Goal: Communication & Community: Answer question/provide support

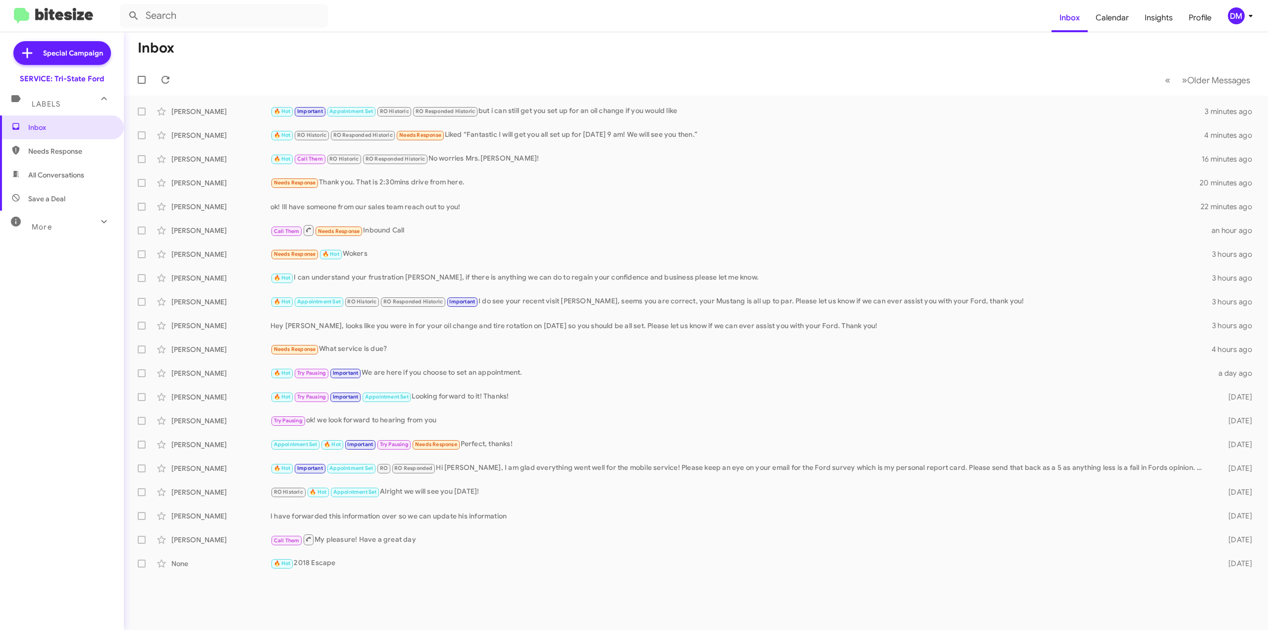
click at [40, 142] on span "Needs Response" at bounding box center [62, 151] width 124 height 24
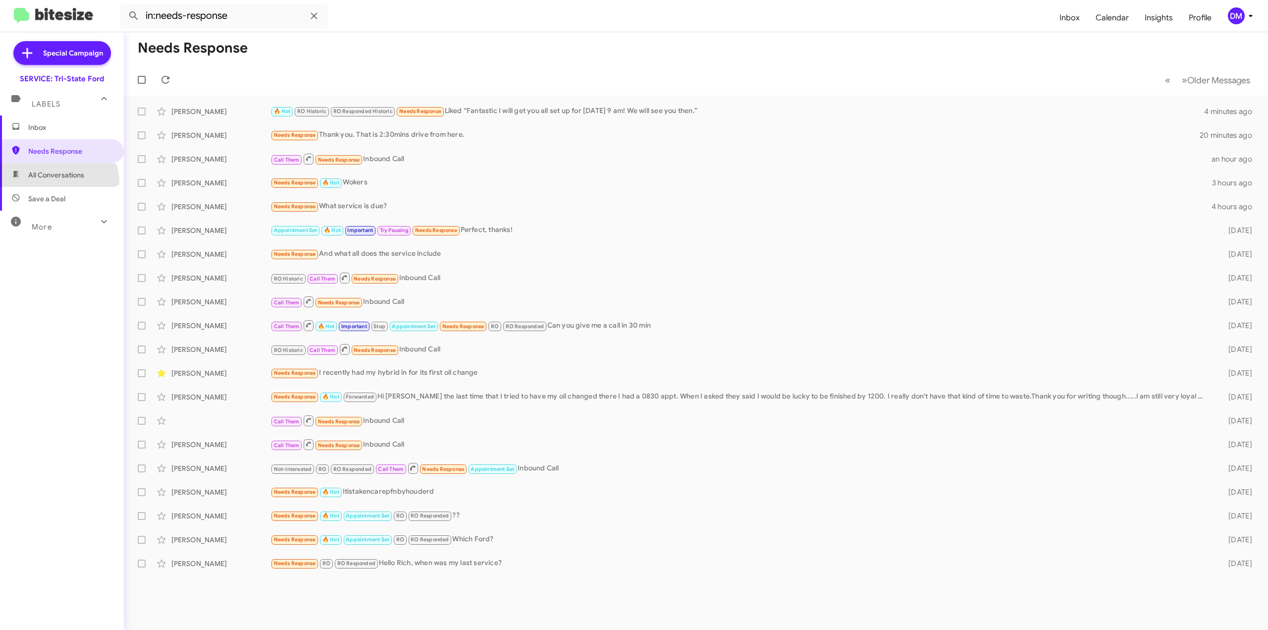
click at [47, 184] on span "All Conversations" at bounding box center [62, 175] width 124 height 24
type input "in:all-conversations"
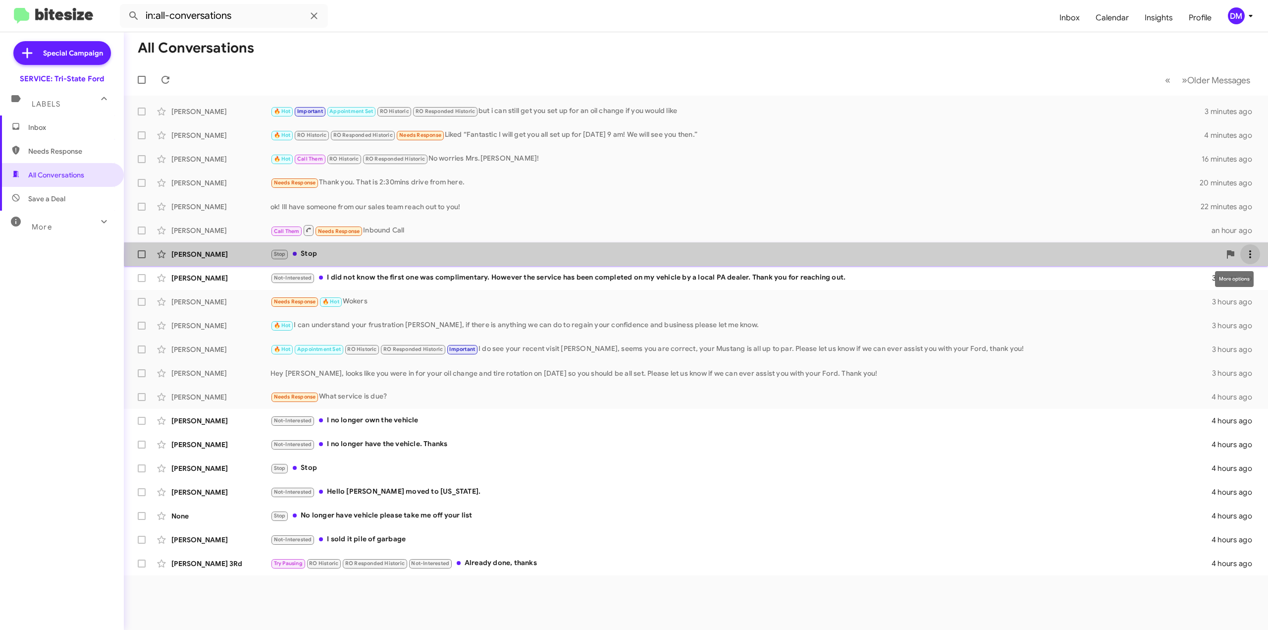
click at [1249, 255] on icon at bounding box center [1251, 254] width 12 height 12
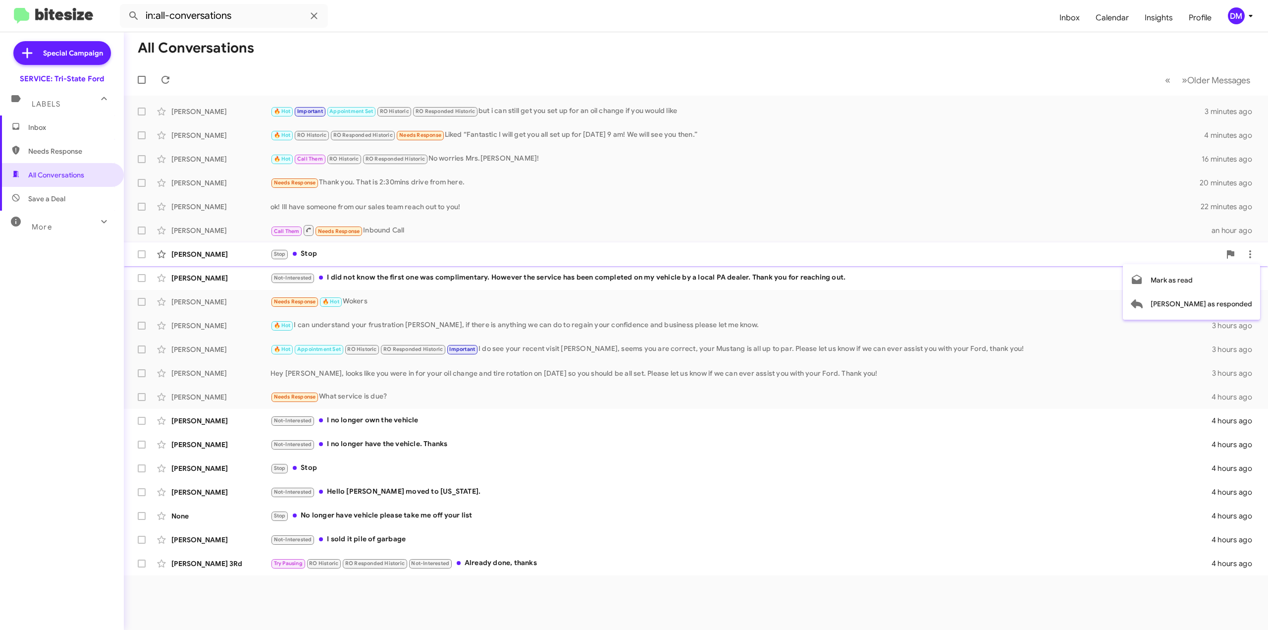
click at [984, 255] on div at bounding box center [634, 315] width 1268 height 630
click at [140, 255] on span at bounding box center [142, 254] width 8 height 8
click at [141, 258] on input "checkbox" at bounding box center [141, 258] width 0 height 0
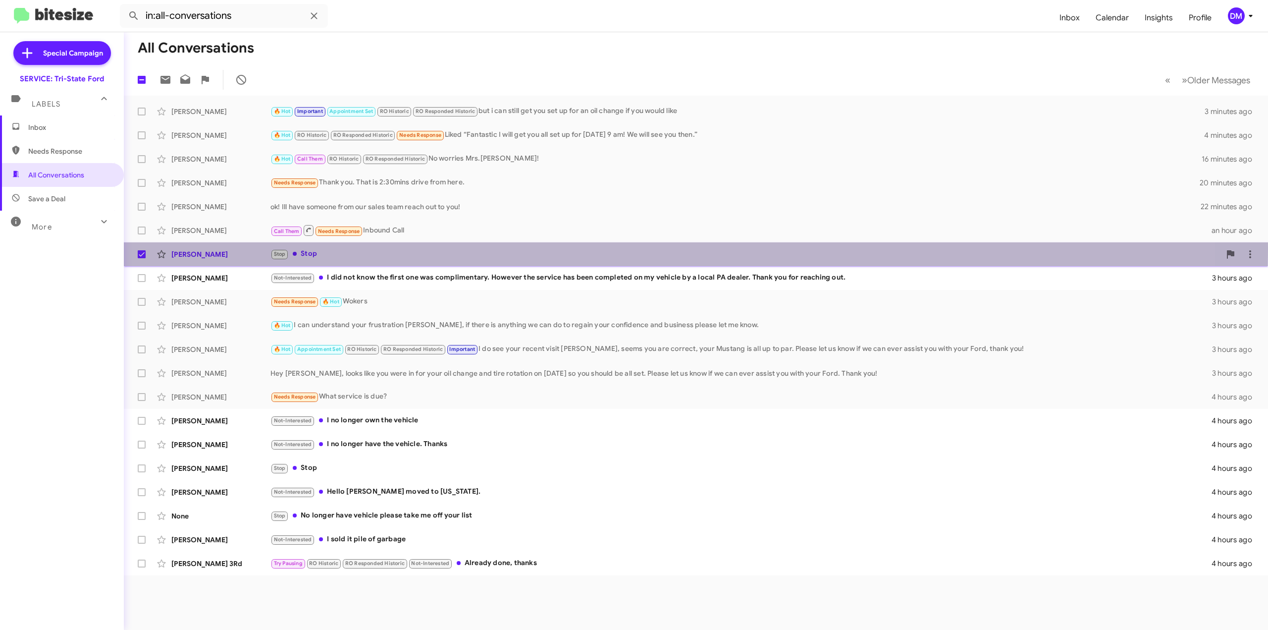
click at [235, 249] on div "[PERSON_NAME]" at bounding box center [220, 254] width 99 height 10
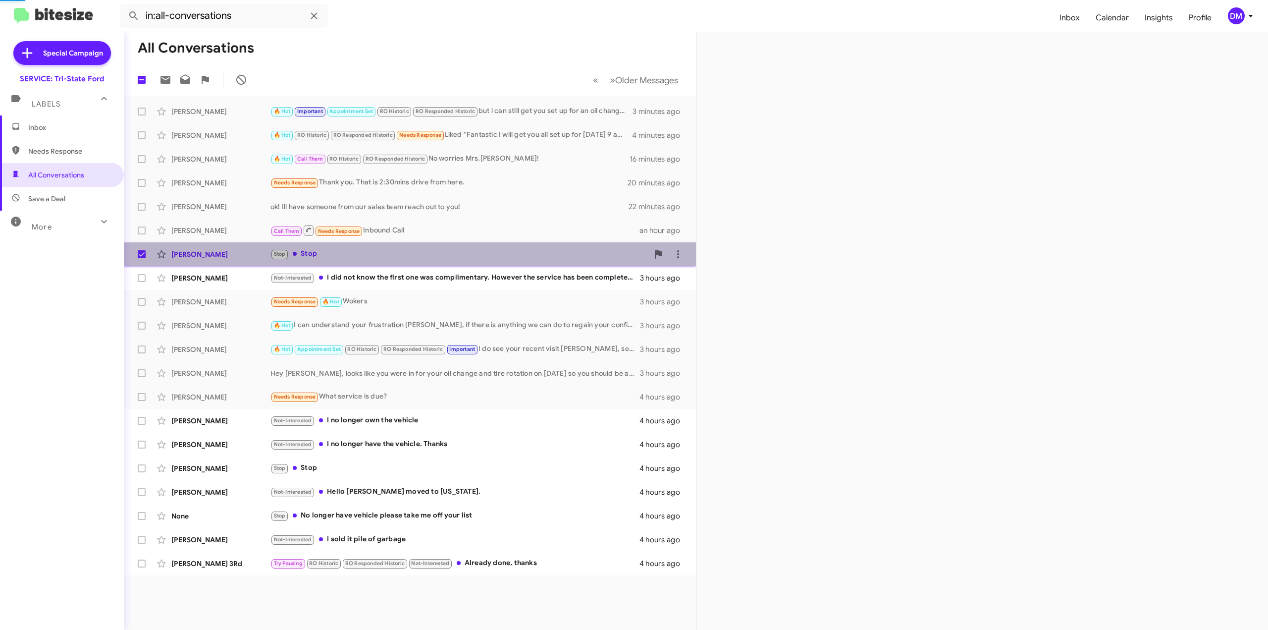
click at [235, 249] on div "[PERSON_NAME]" at bounding box center [220, 254] width 99 height 10
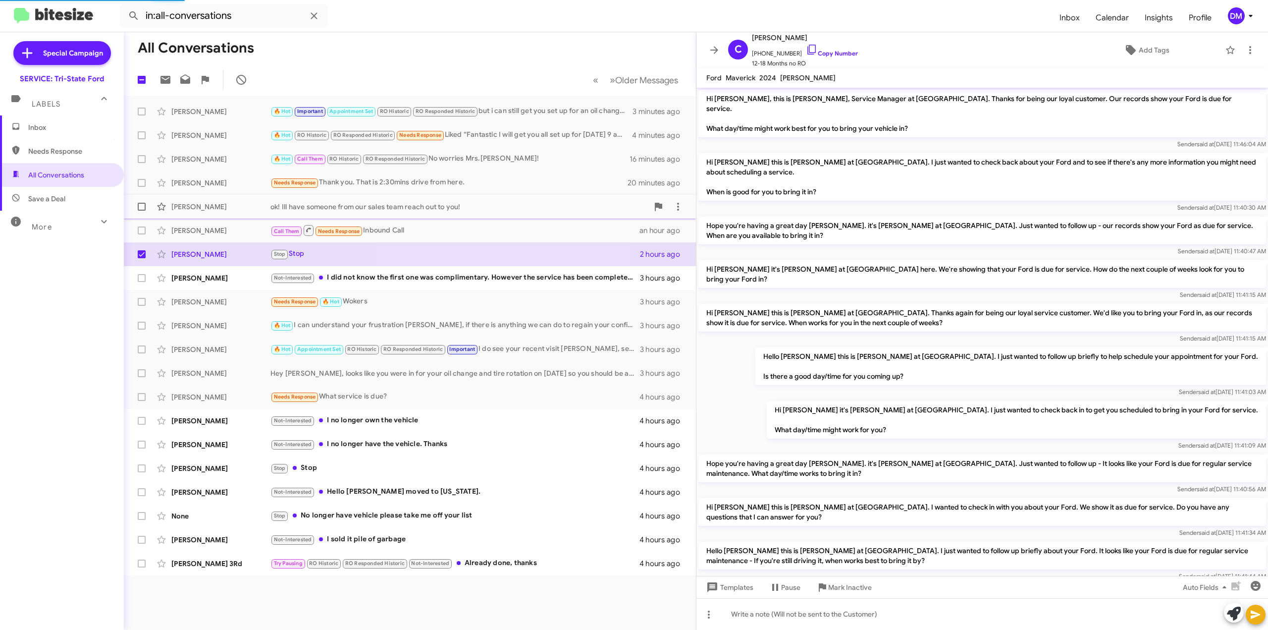
scroll to position [318, 0]
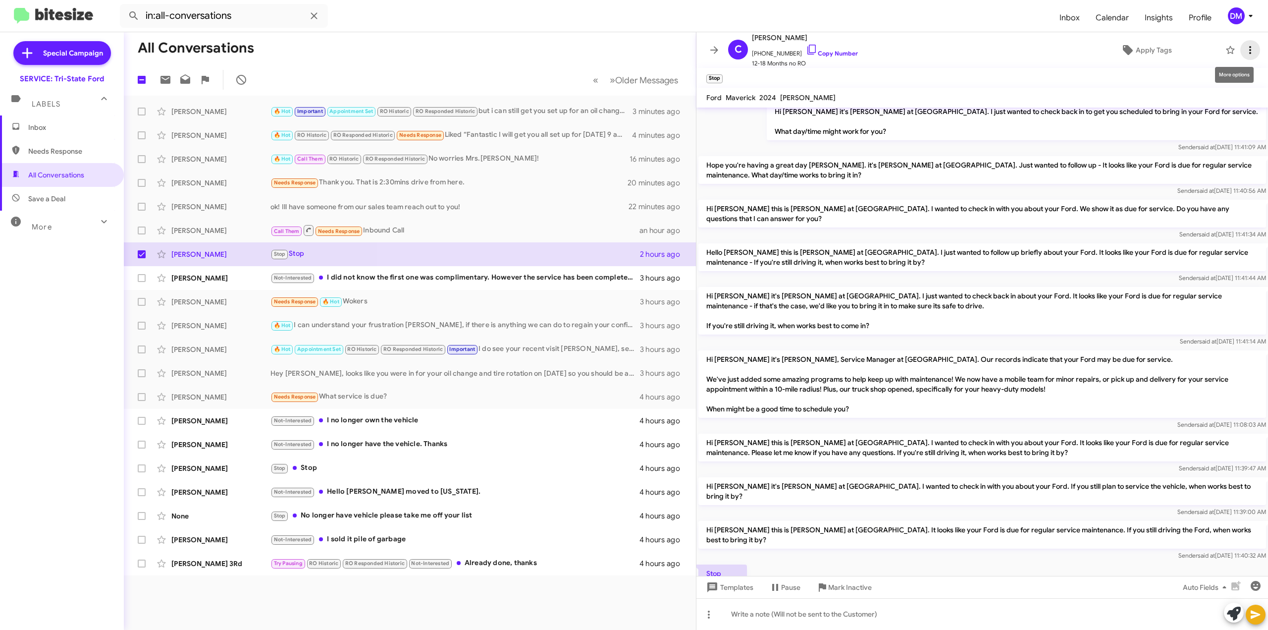
click at [1245, 50] on icon at bounding box center [1251, 50] width 12 height 12
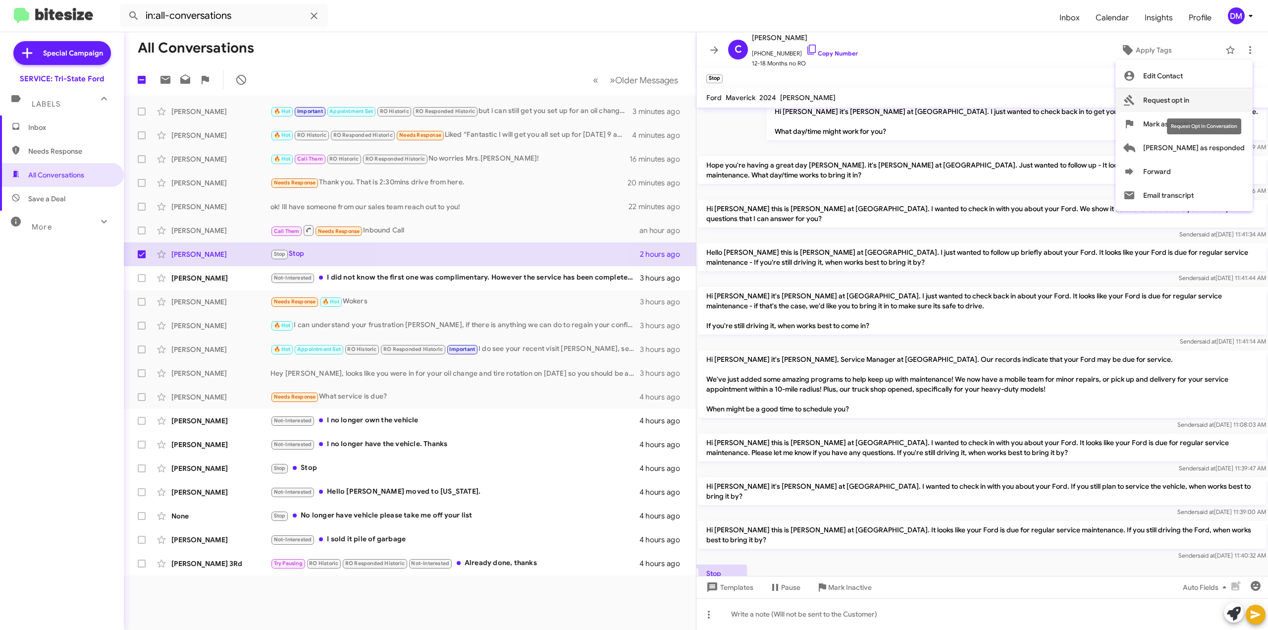
click at [1190, 105] on span "Request opt in" at bounding box center [1166, 100] width 46 height 24
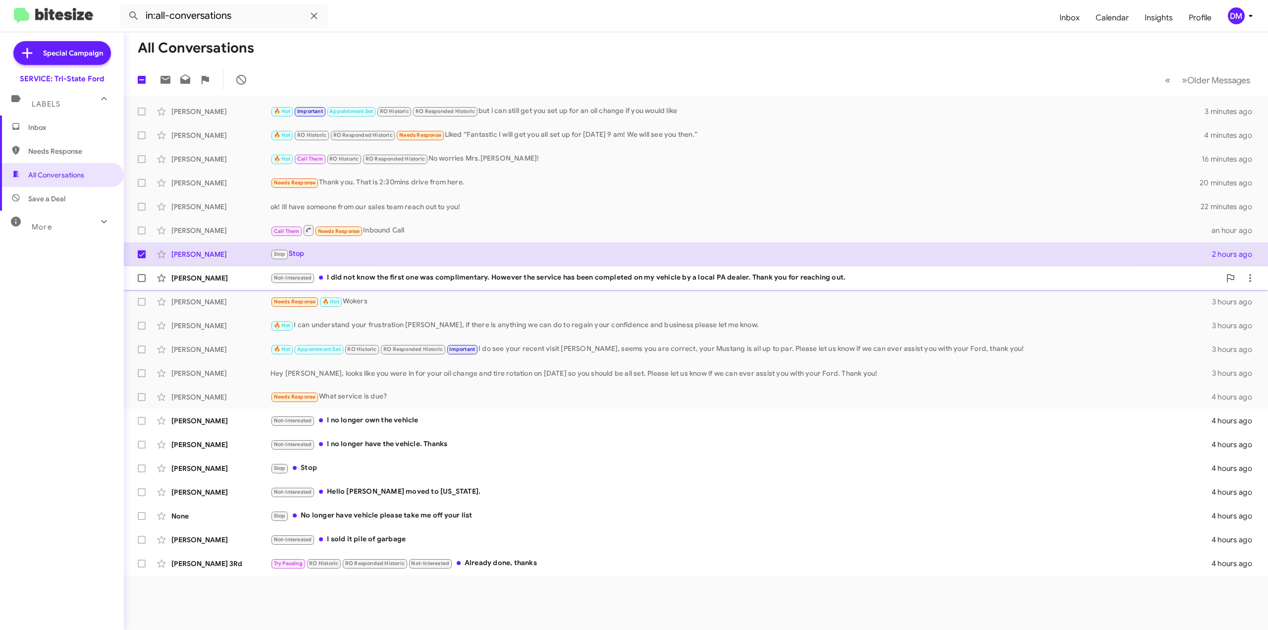
click at [341, 277] on div "Not-Interested I did not know the first one was complimentary. However the serv…" at bounding box center [746, 277] width 950 height 11
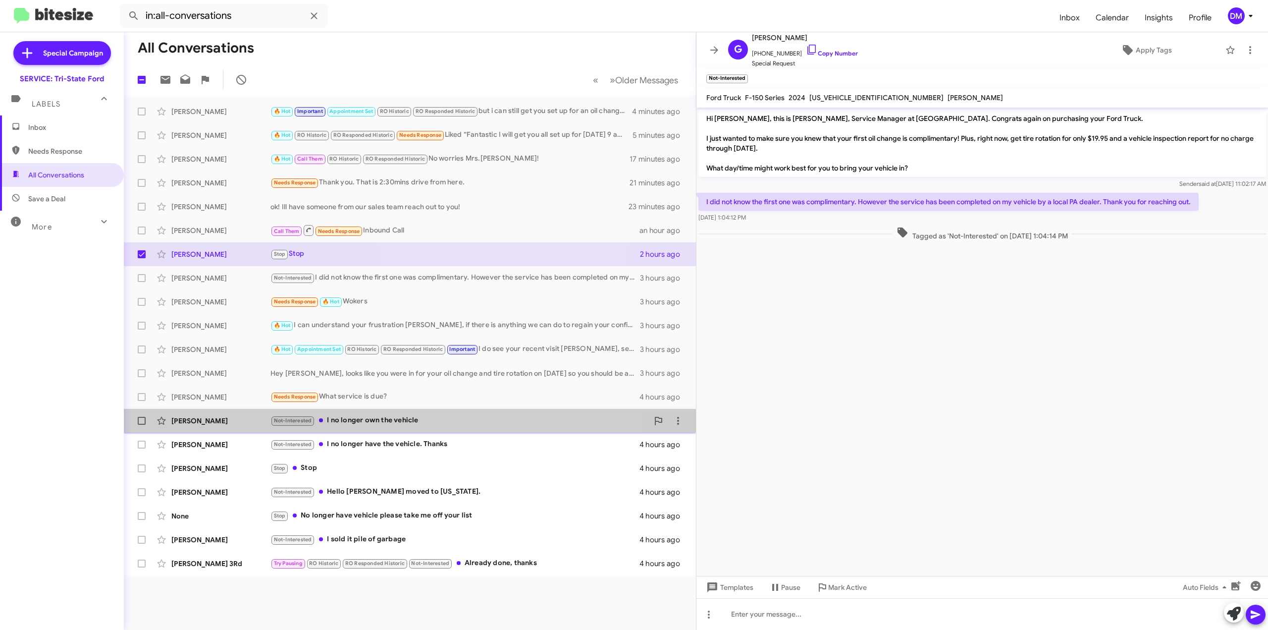
click at [229, 416] on div "[PERSON_NAME]" at bounding box center [220, 421] width 99 height 10
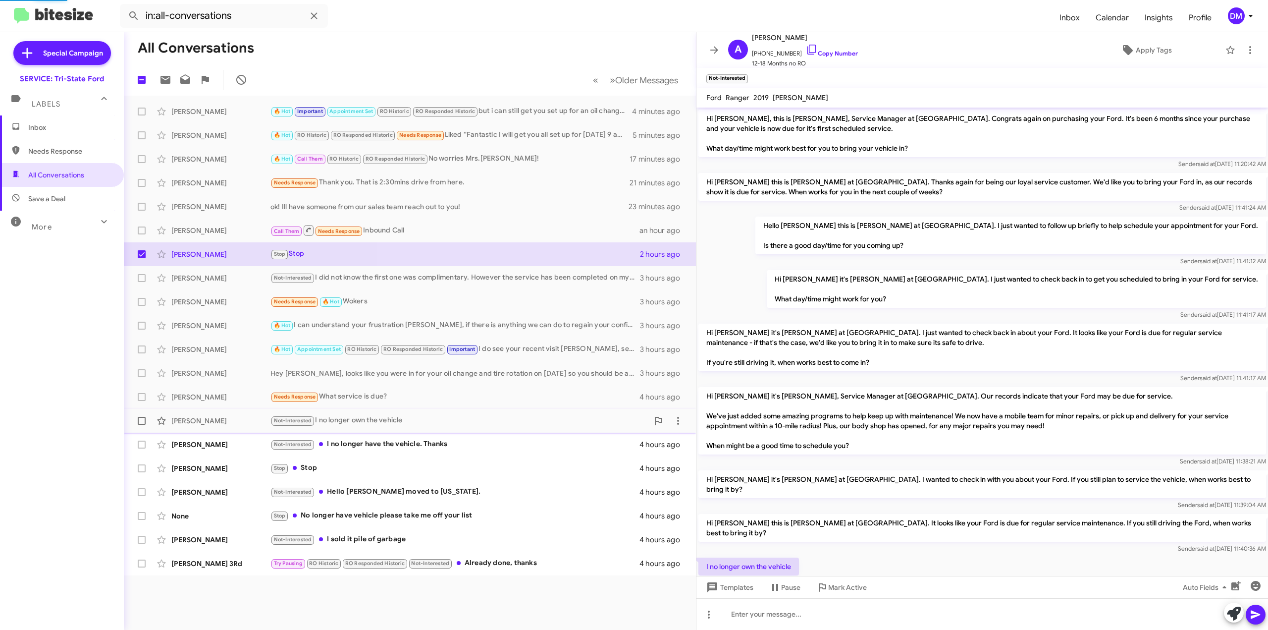
scroll to position [46, 0]
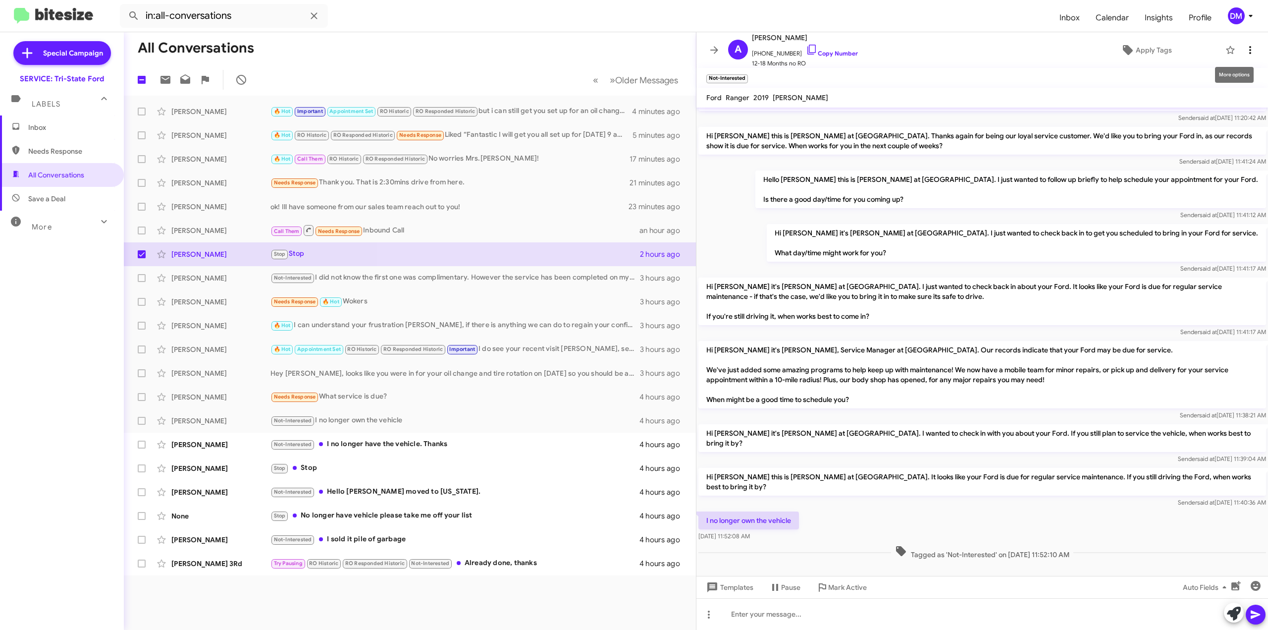
click at [1245, 52] on icon at bounding box center [1251, 50] width 12 height 12
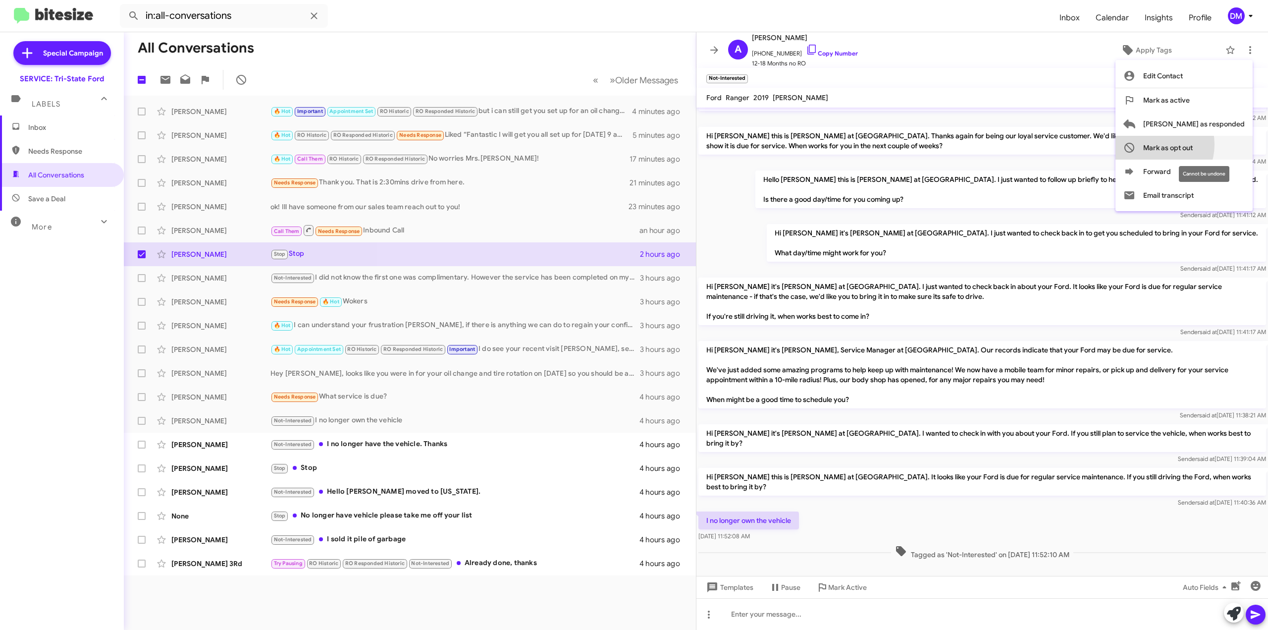
click at [1192, 144] on span "Mark as opt out" at bounding box center [1168, 148] width 50 height 24
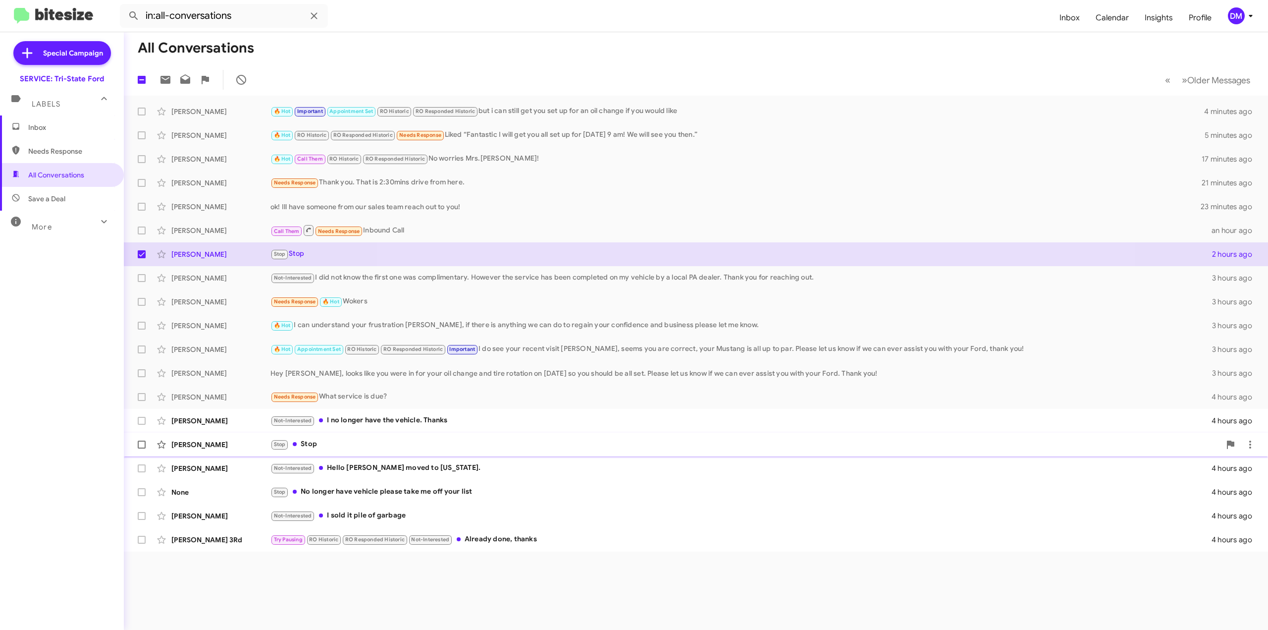
click at [356, 443] on div "Stop Stop" at bounding box center [746, 443] width 950 height 11
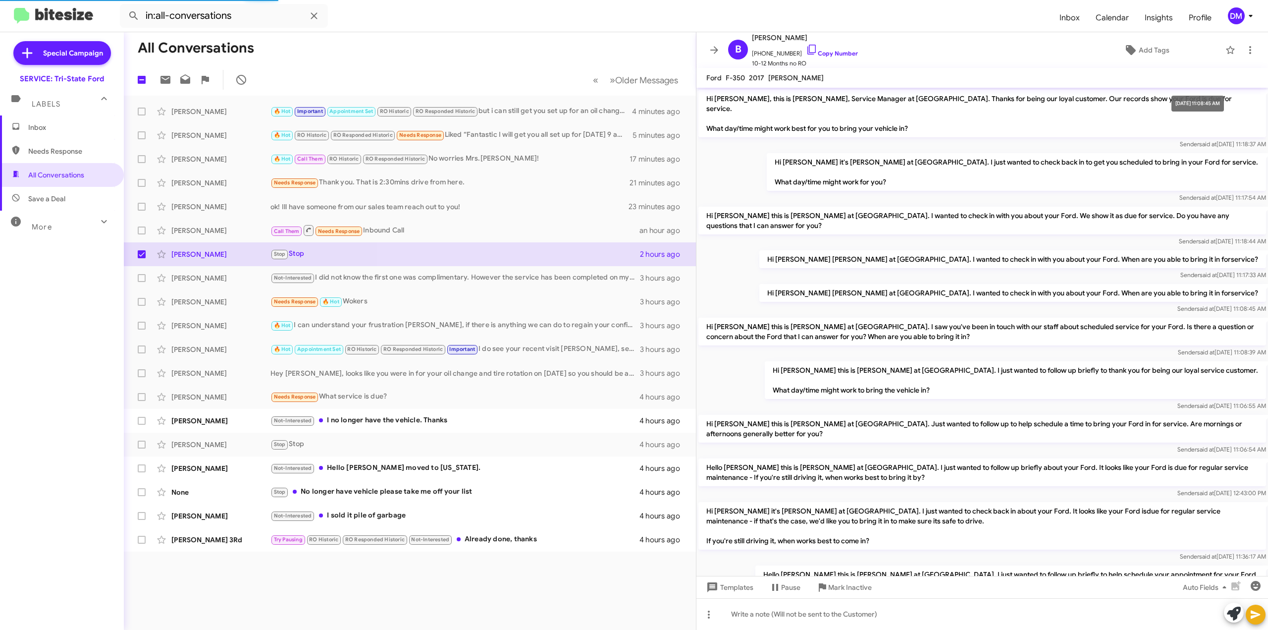
scroll to position [176, 0]
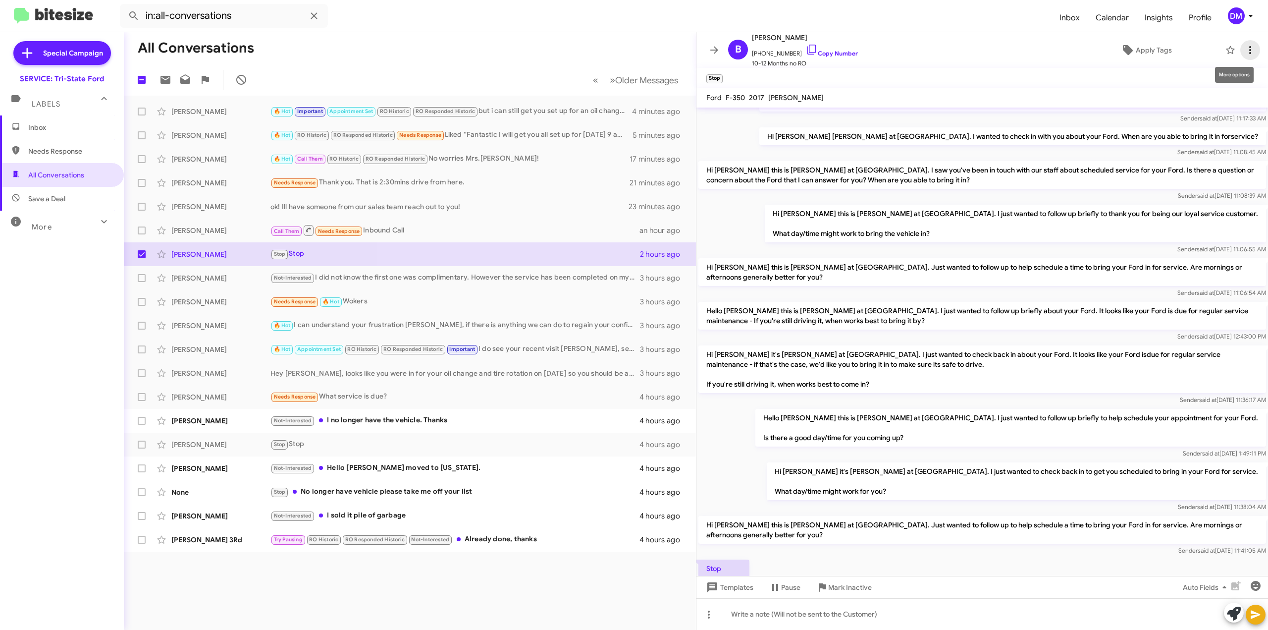
click at [1245, 53] on icon at bounding box center [1251, 50] width 12 height 12
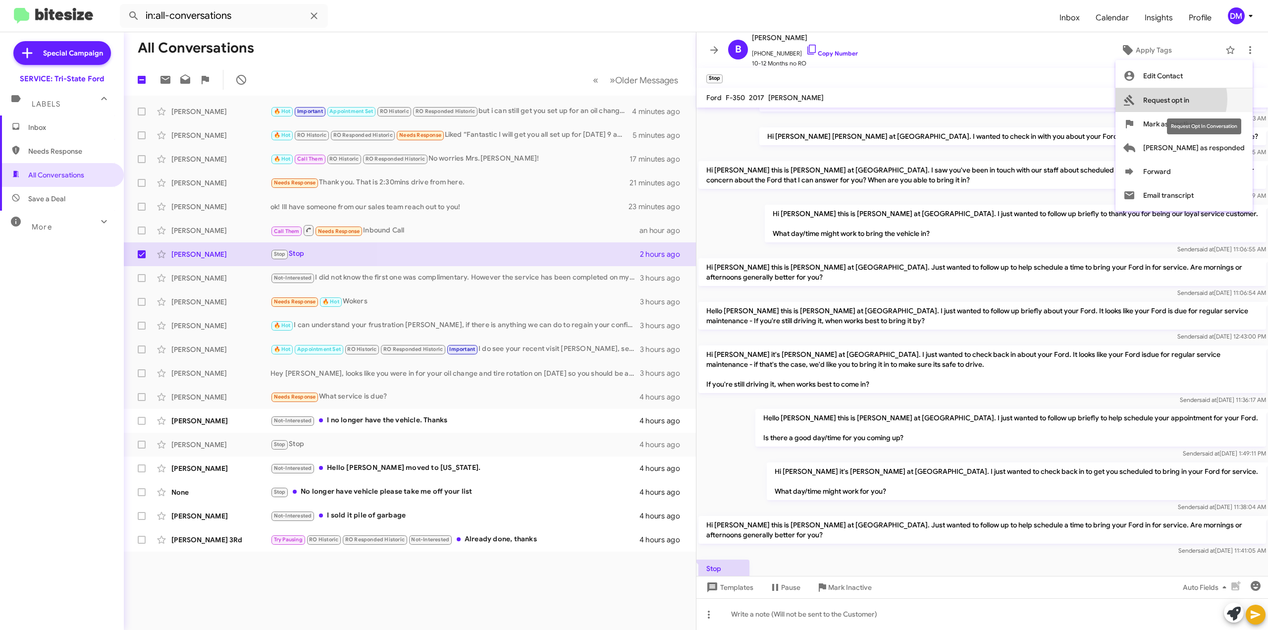
click at [1190, 99] on span "Request opt in" at bounding box center [1166, 100] width 46 height 24
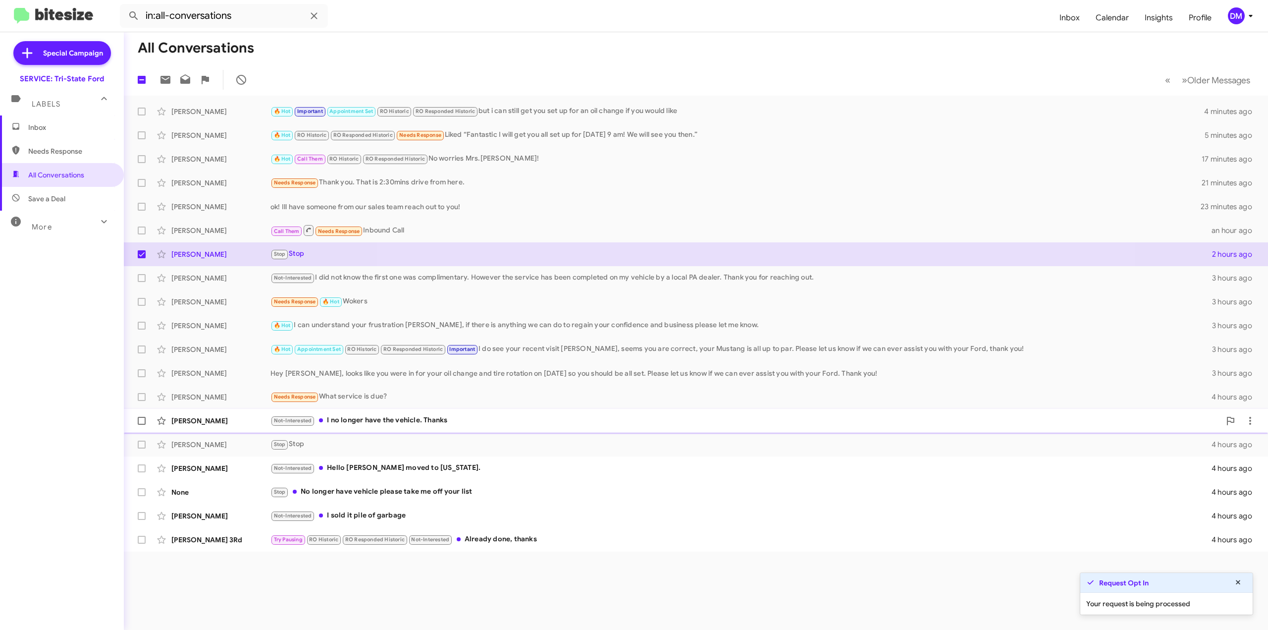
click at [458, 418] on div "Not-Interested I no longer have the vehicle. Thanks" at bounding box center [746, 420] width 950 height 11
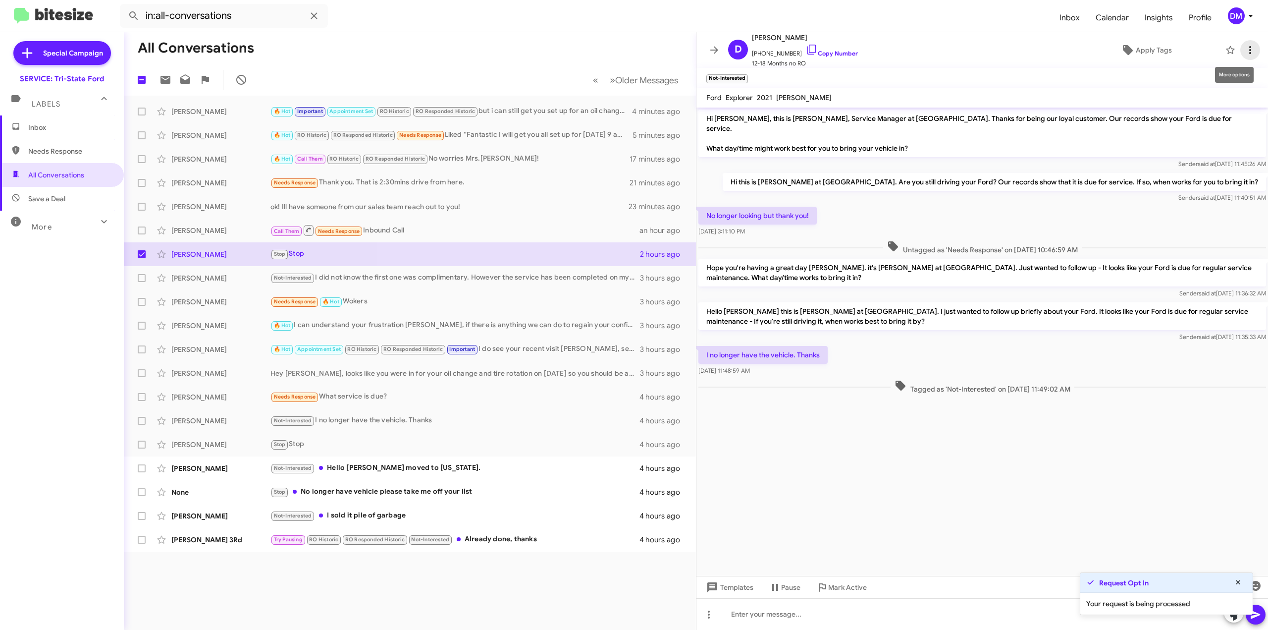
click at [1245, 47] on icon at bounding box center [1251, 50] width 12 height 12
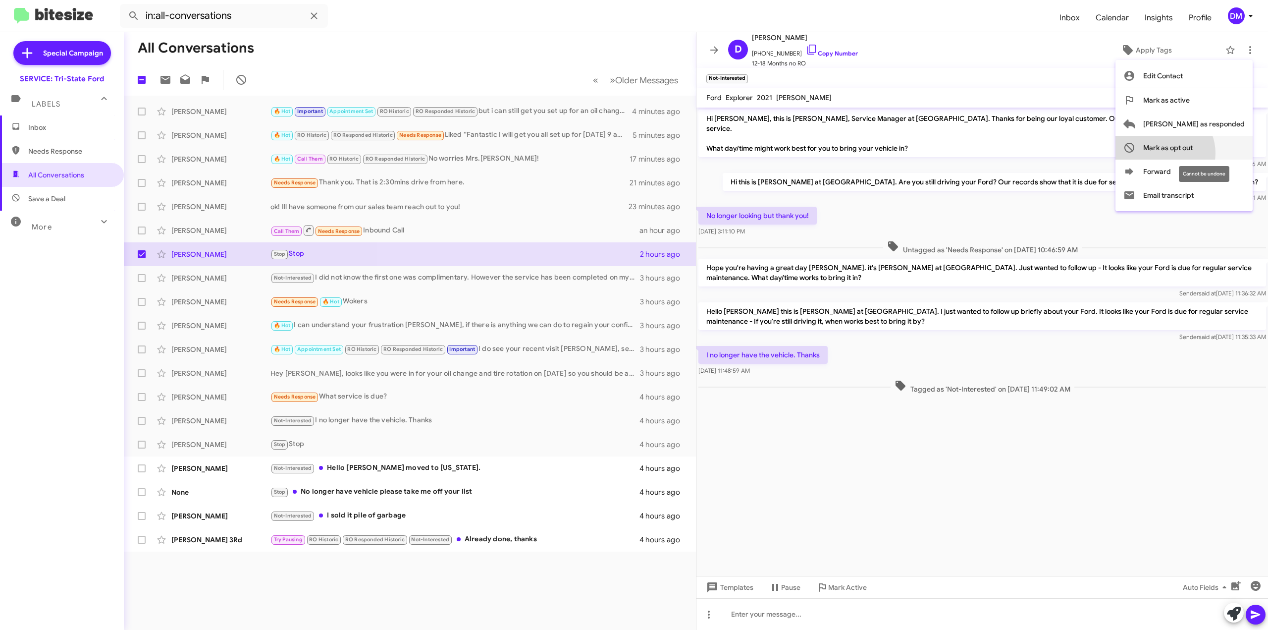
click at [1193, 153] on span "Mark as opt out" at bounding box center [1168, 148] width 50 height 24
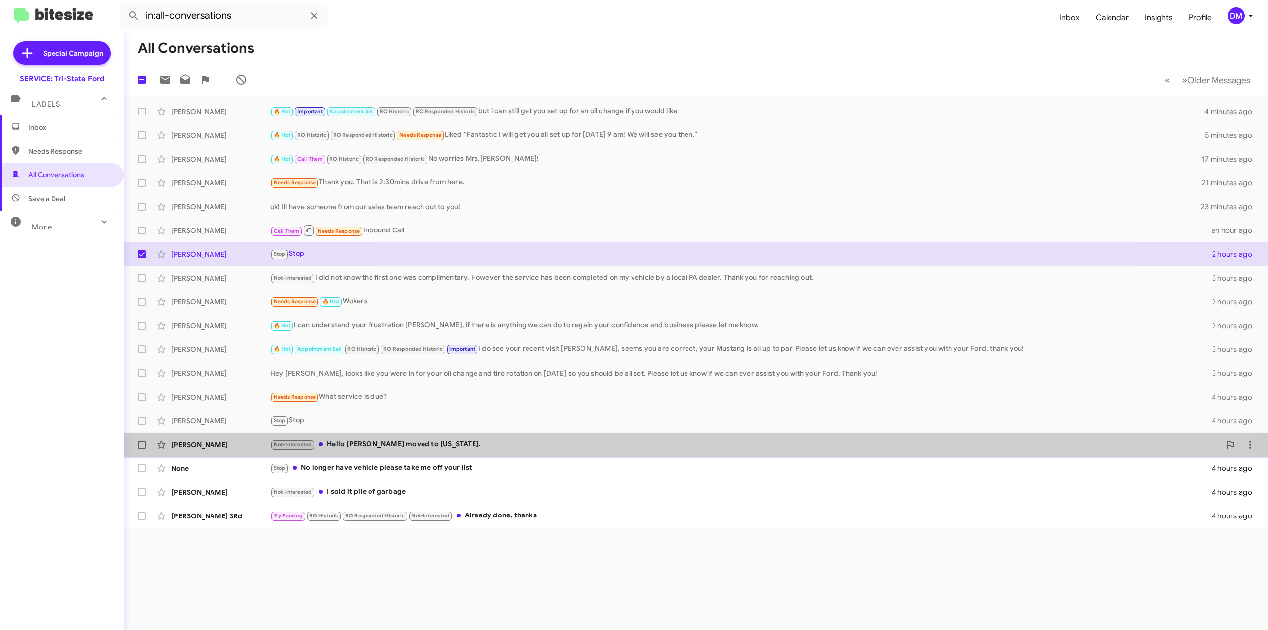
click at [379, 442] on div "Not-Interested Hello [PERSON_NAME] moved to [US_STATE]." at bounding box center [746, 443] width 950 height 11
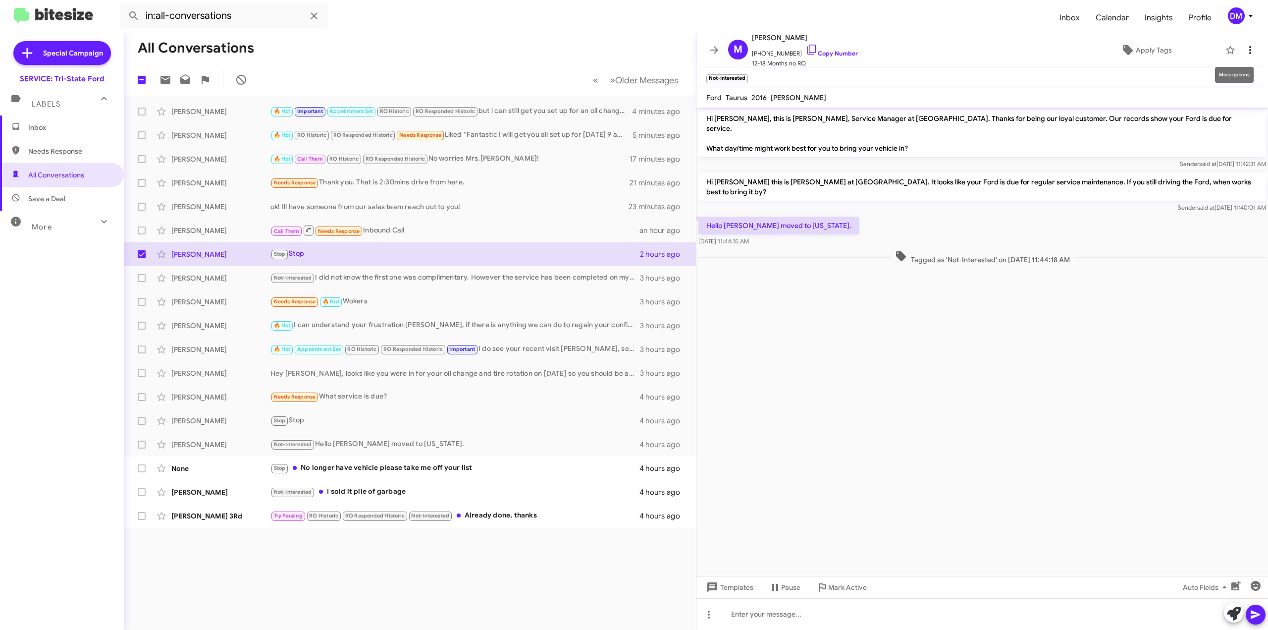
click at [1245, 52] on icon at bounding box center [1251, 50] width 12 height 12
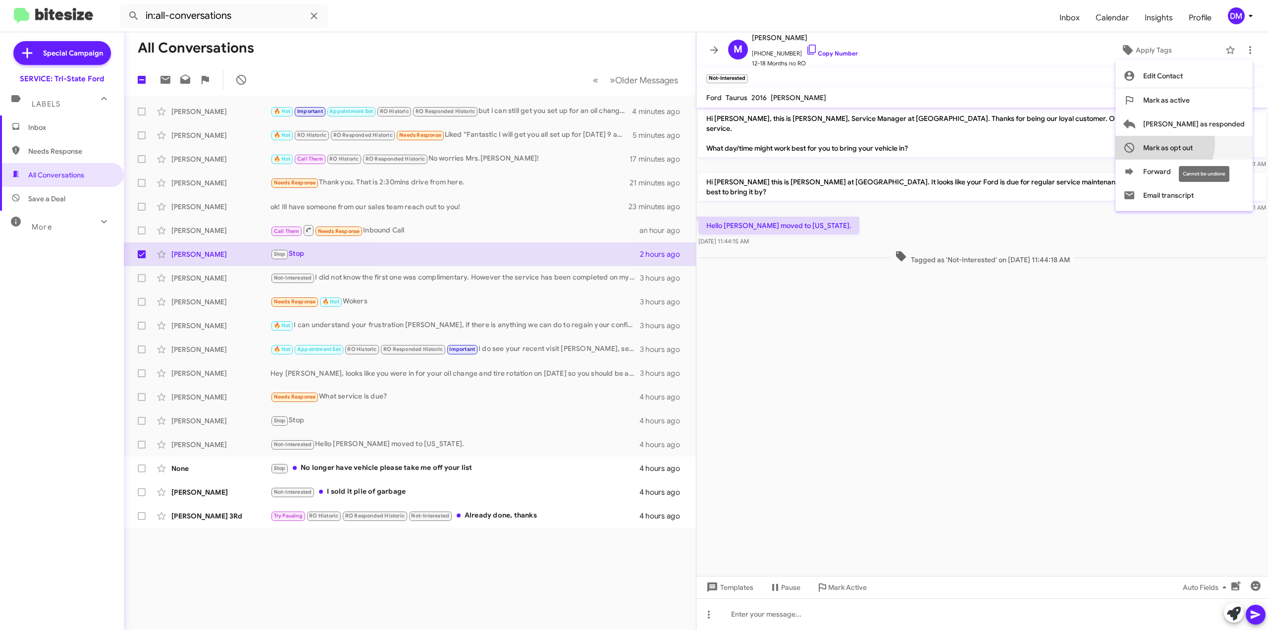
click at [1193, 143] on span "Mark as opt out" at bounding box center [1168, 148] width 50 height 24
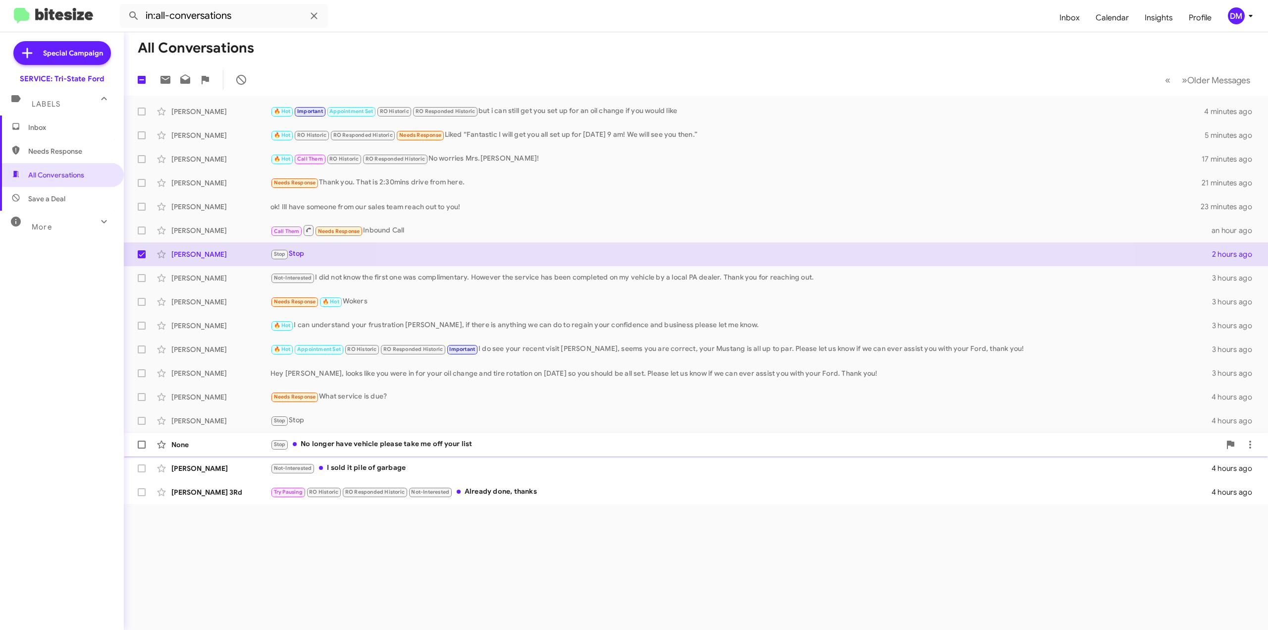
click at [519, 447] on div "Stop No longer have vehicle please take me off your list" at bounding box center [746, 443] width 950 height 11
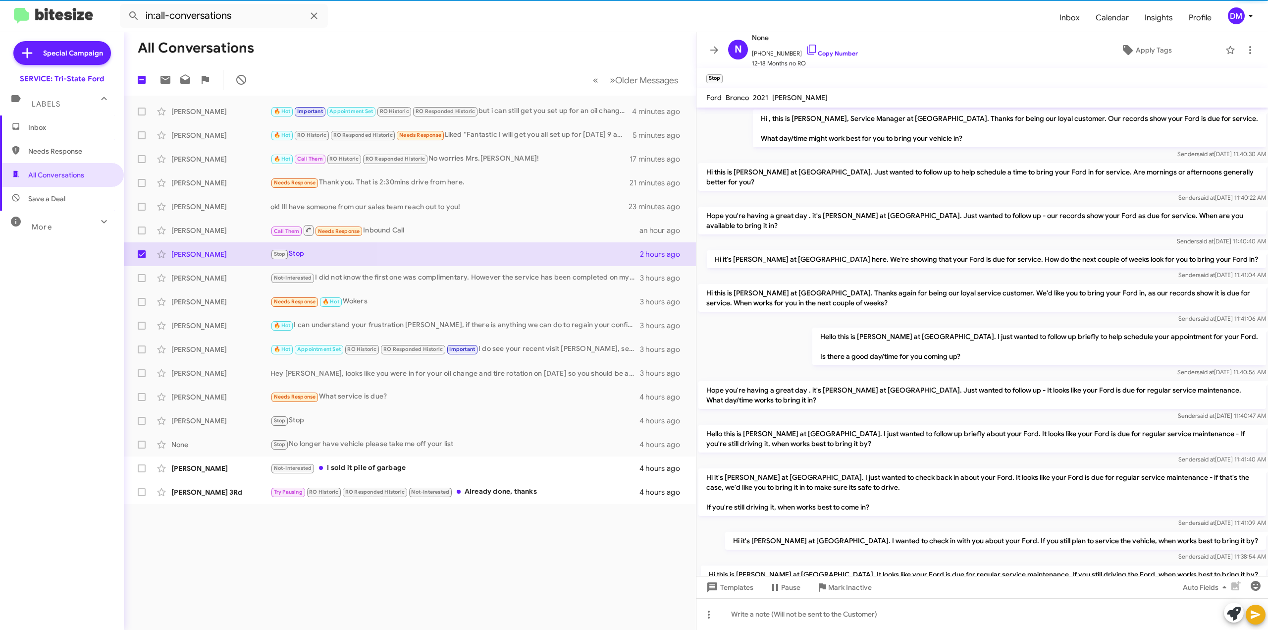
scroll to position [45, 0]
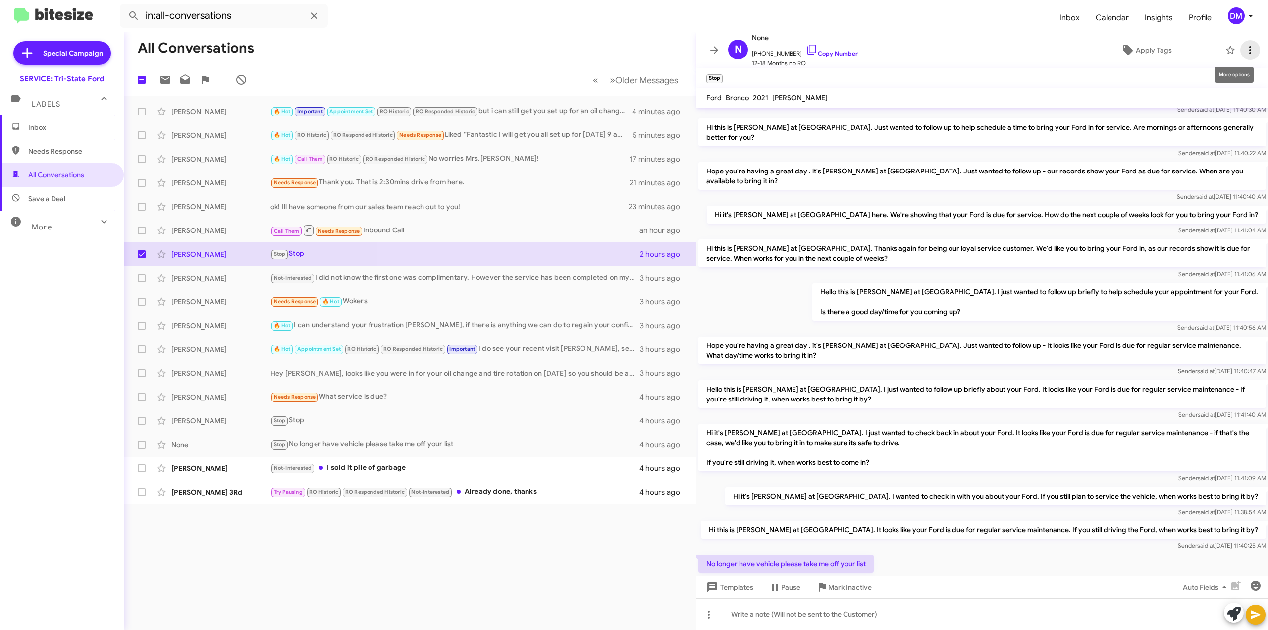
click at [1245, 55] on icon at bounding box center [1251, 50] width 12 height 12
click at [695, 50] on div at bounding box center [634, 315] width 1268 height 630
click at [674, 57] on mat-toolbar-row "All Conversations" at bounding box center [410, 48] width 572 height 32
click at [710, 50] on icon at bounding box center [714, 49] width 8 height 7
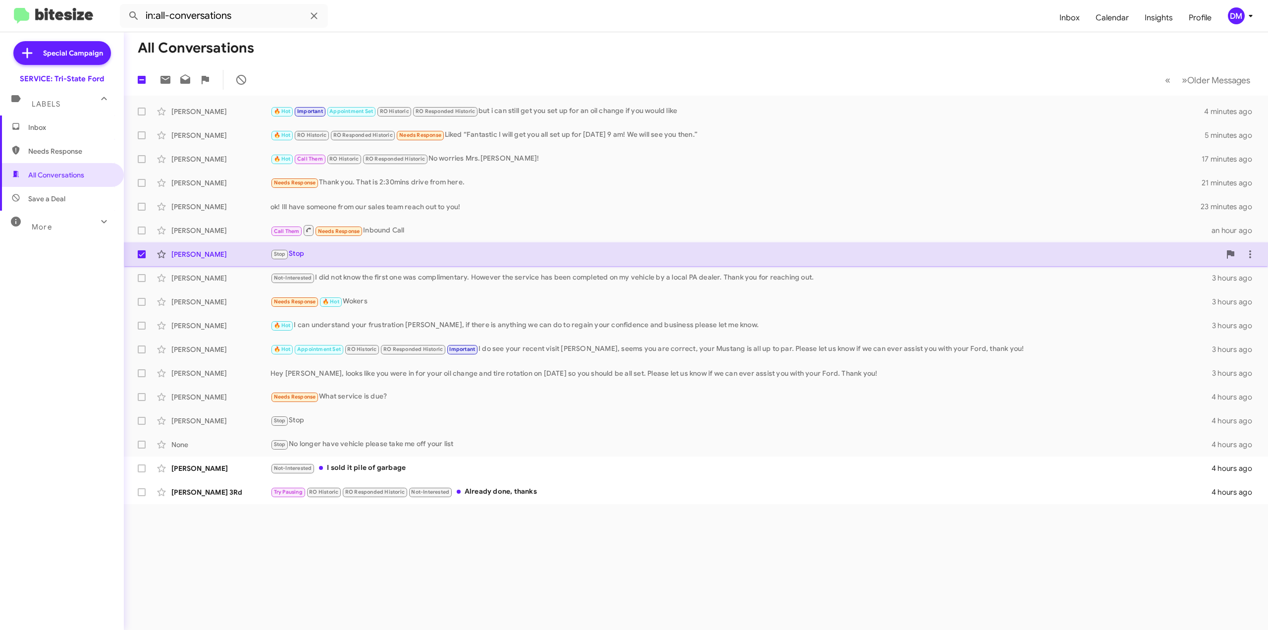
click at [314, 257] on div "Stop Stop" at bounding box center [746, 253] width 950 height 11
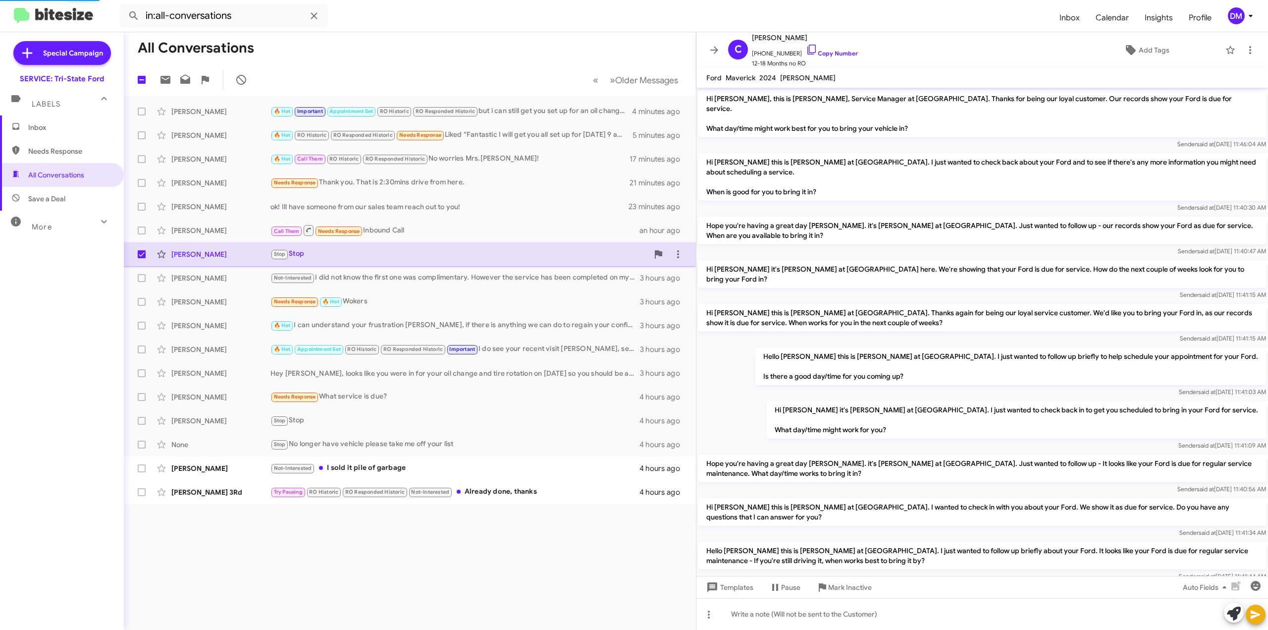
scroll to position [318, 0]
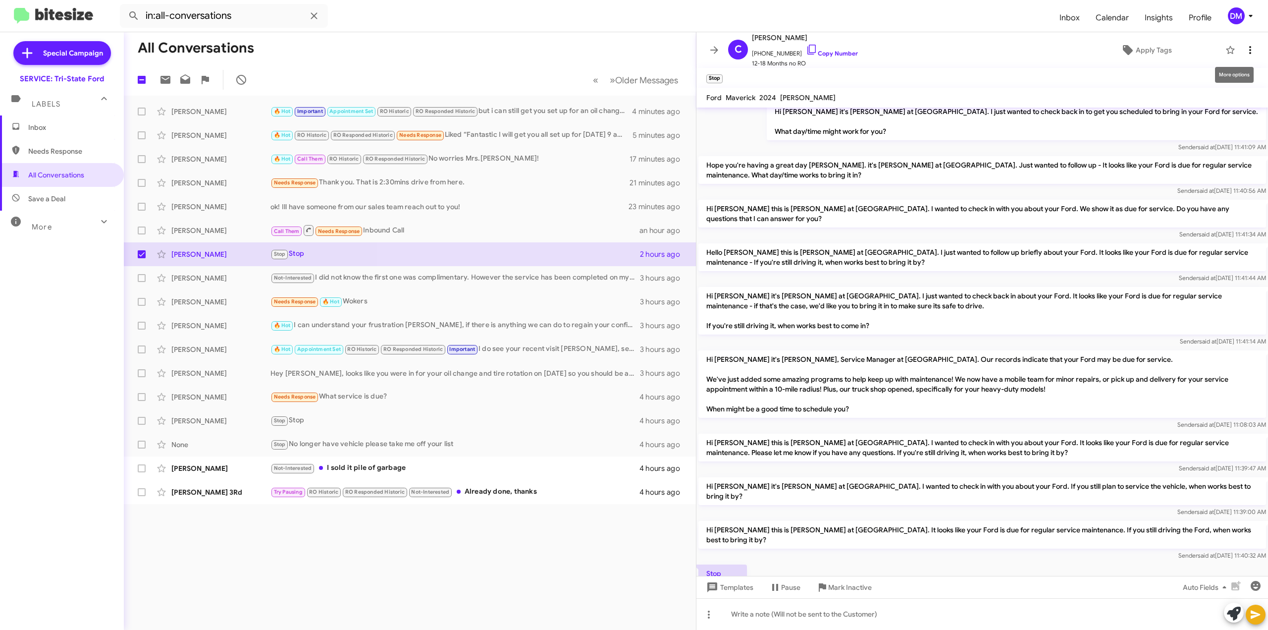
click at [1245, 54] on icon at bounding box center [1251, 50] width 12 height 12
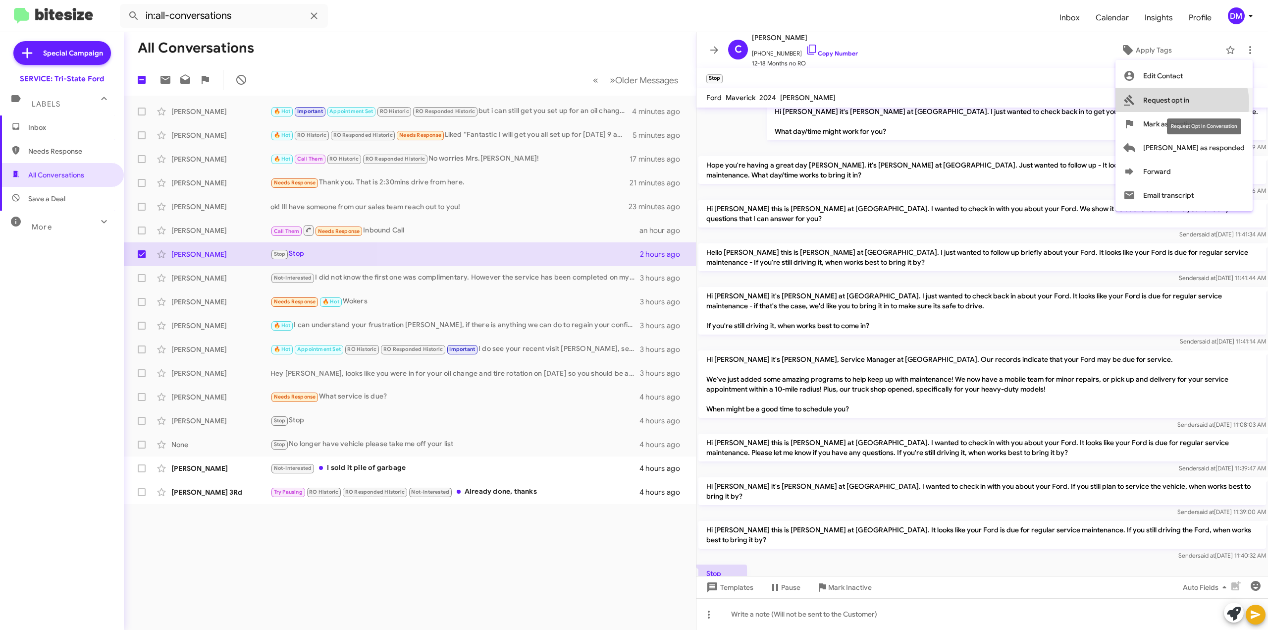
click at [1190, 103] on span "Request opt in" at bounding box center [1166, 100] width 46 height 24
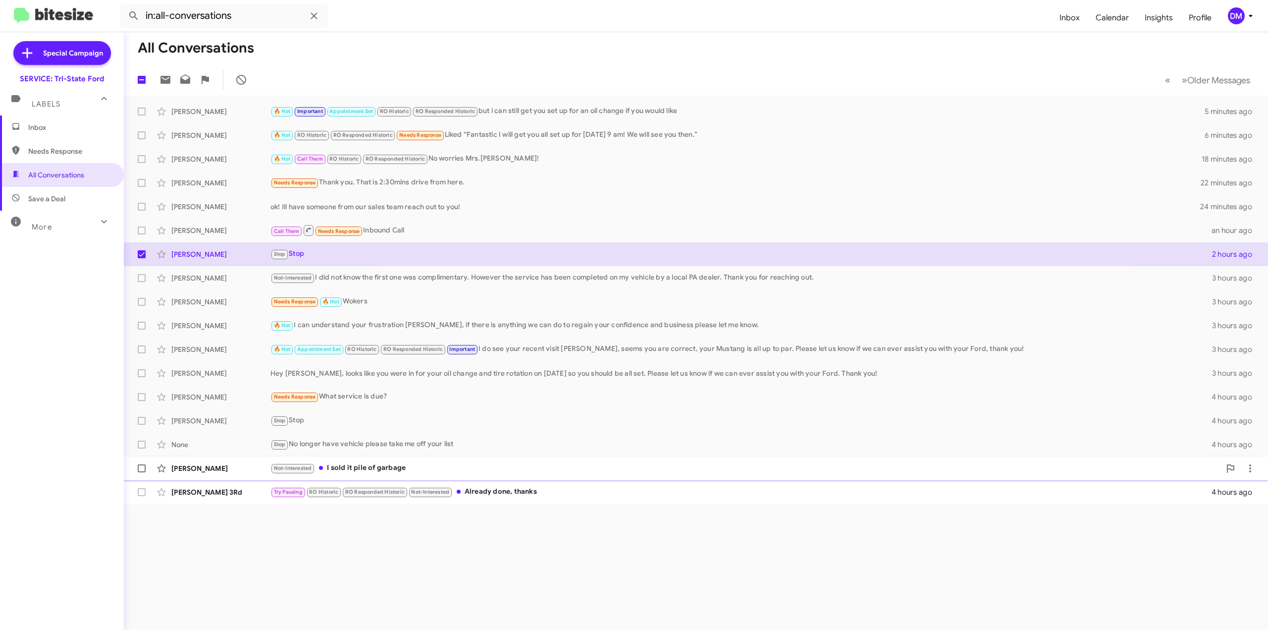
click at [378, 466] on div "Not-Interested I sold it pile of garbage" at bounding box center [746, 467] width 950 height 11
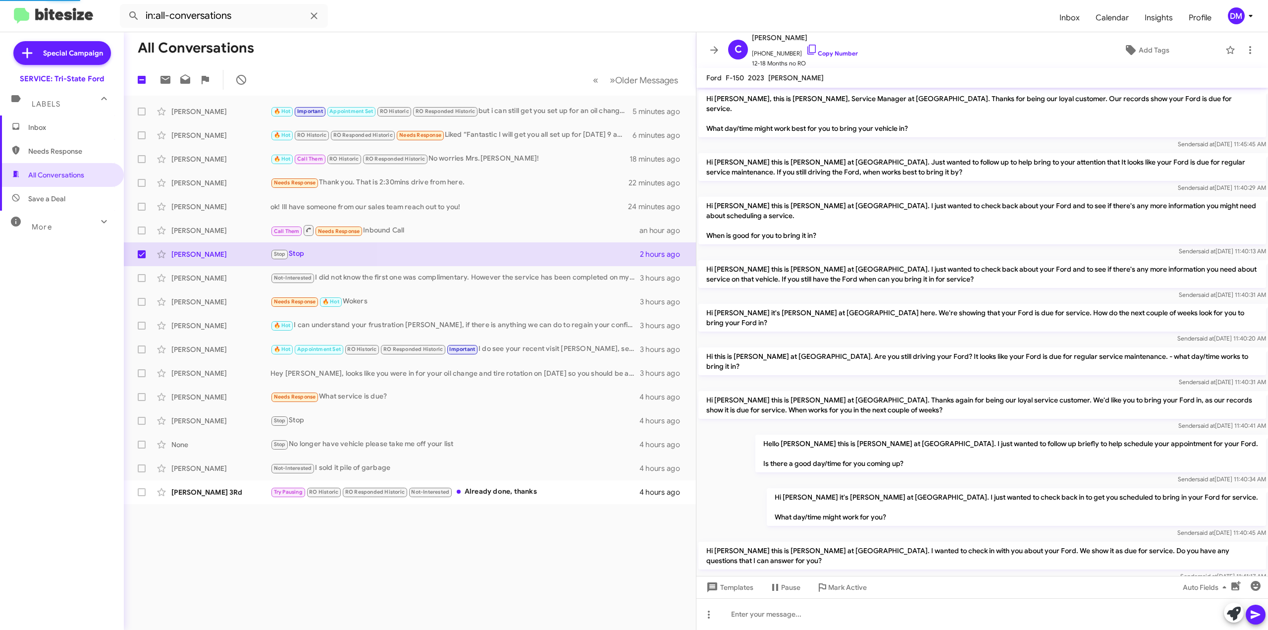
scroll to position [263, 0]
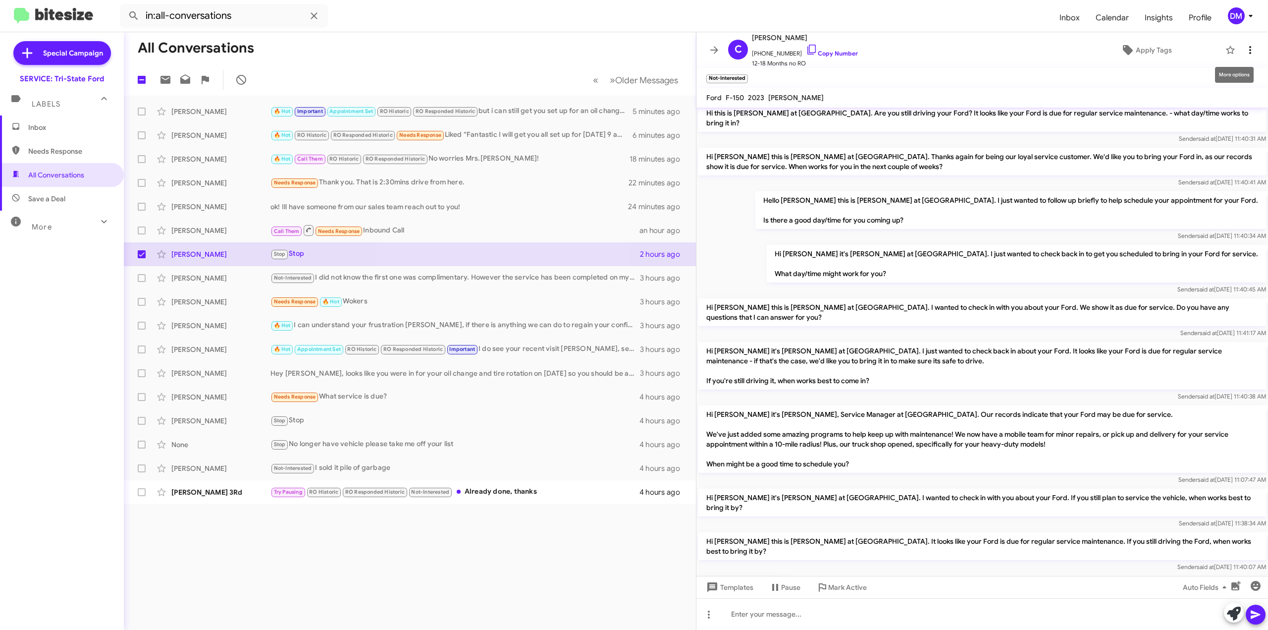
click at [1245, 50] on icon at bounding box center [1251, 50] width 12 height 12
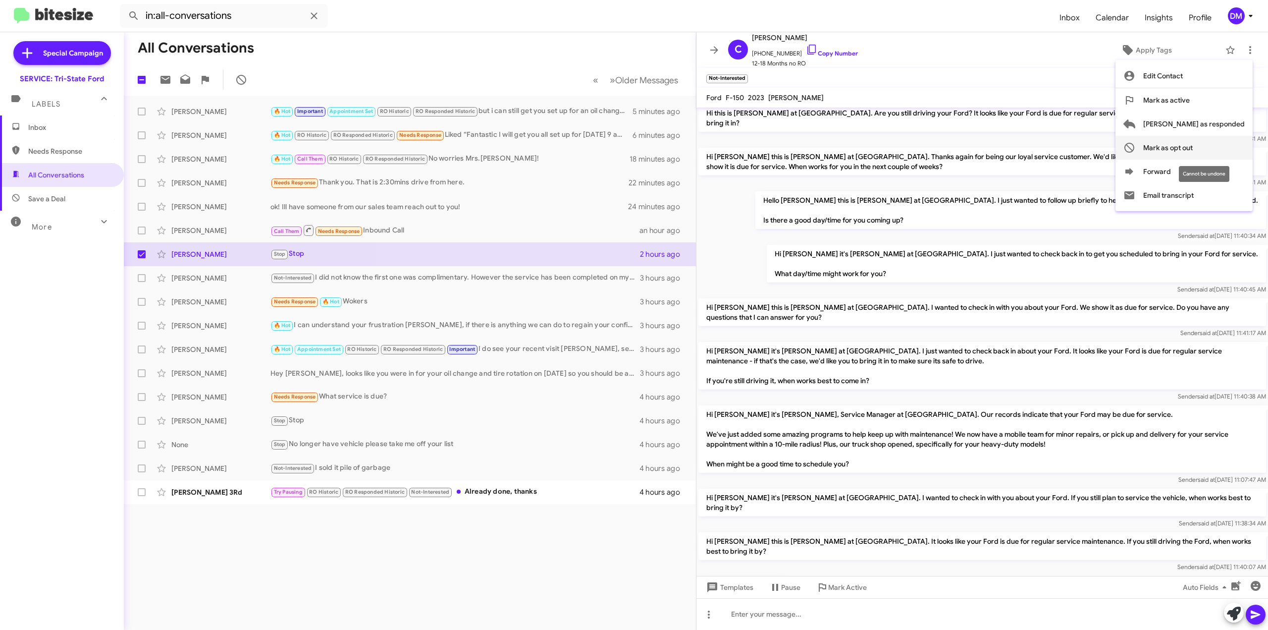
click at [1193, 146] on span "Mark as opt out" at bounding box center [1168, 148] width 50 height 24
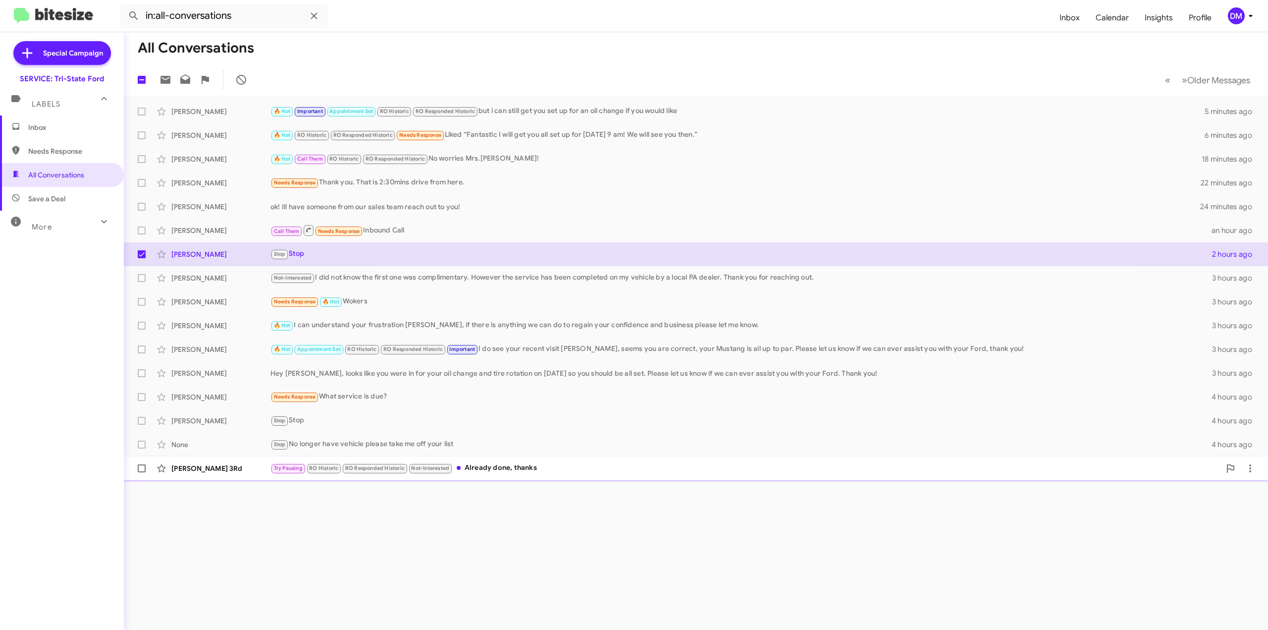
click at [514, 467] on div "Try Pausing RO Historic RO Responded Historic Not-Interested Already done, than…" at bounding box center [746, 467] width 950 height 11
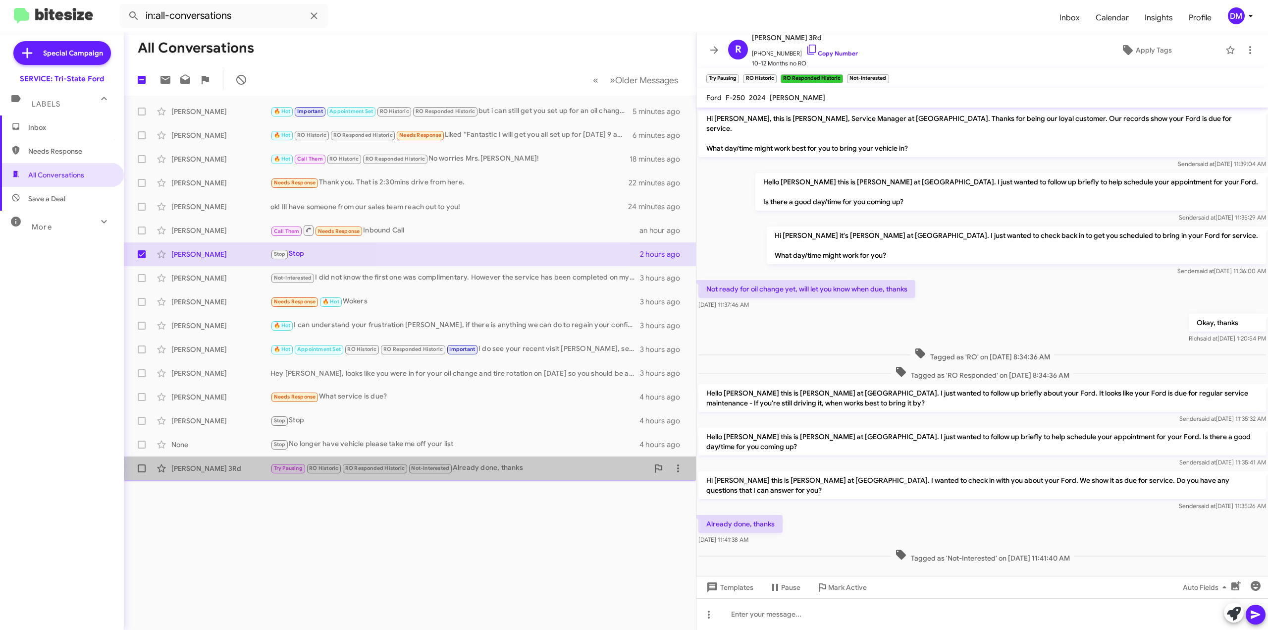
click at [514, 467] on div "Try Pausing RO Historic RO Responded Historic Not-Interested Already done, than…" at bounding box center [460, 467] width 378 height 11
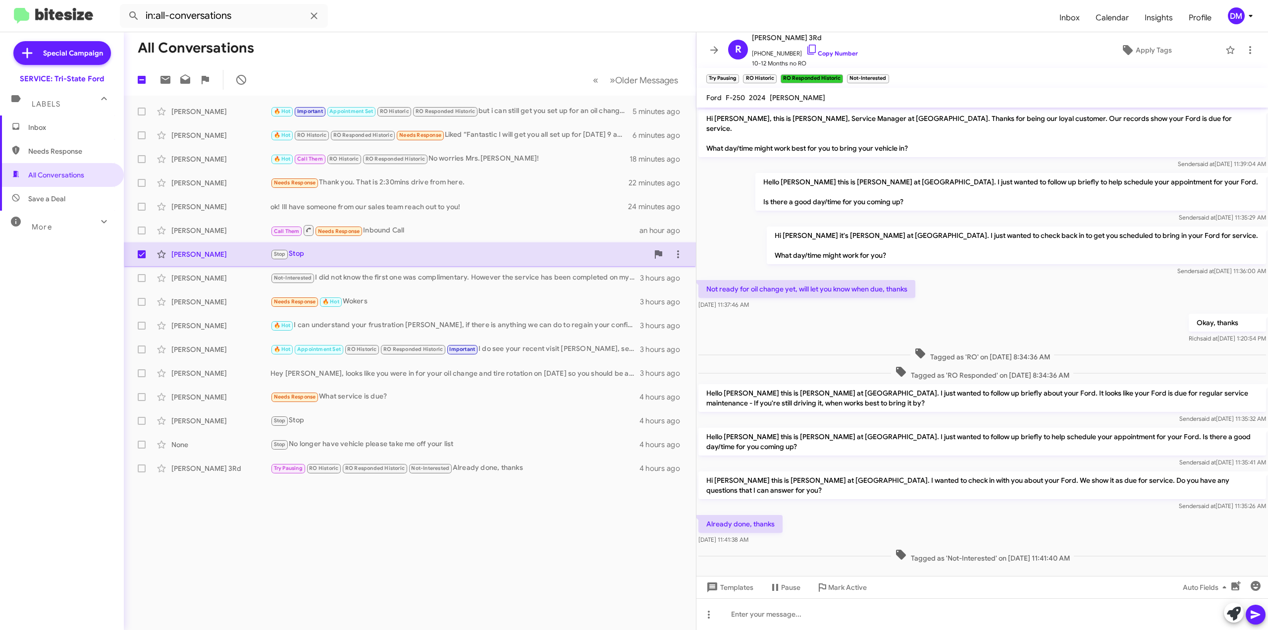
click at [143, 252] on span at bounding box center [142, 254] width 8 height 8
click at [142, 258] on input "checkbox" at bounding box center [141, 258] width 0 height 0
checkbox input "false"
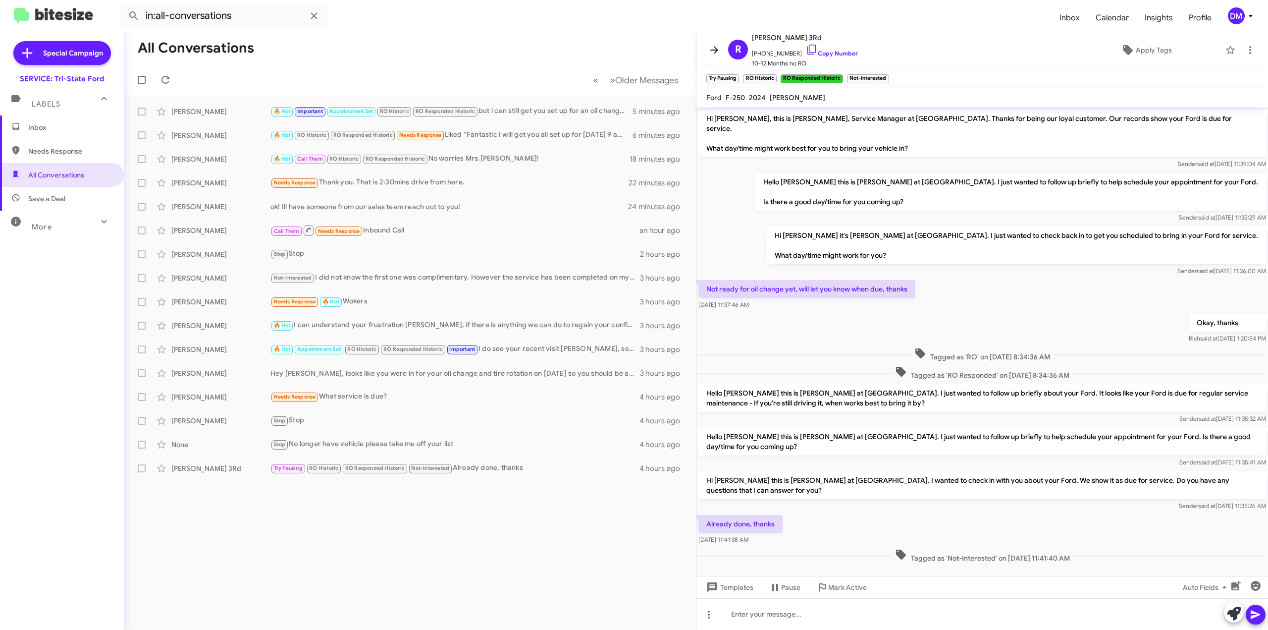
click at [719, 47] on icon at bounding box center [714, 50] width 12 height 12
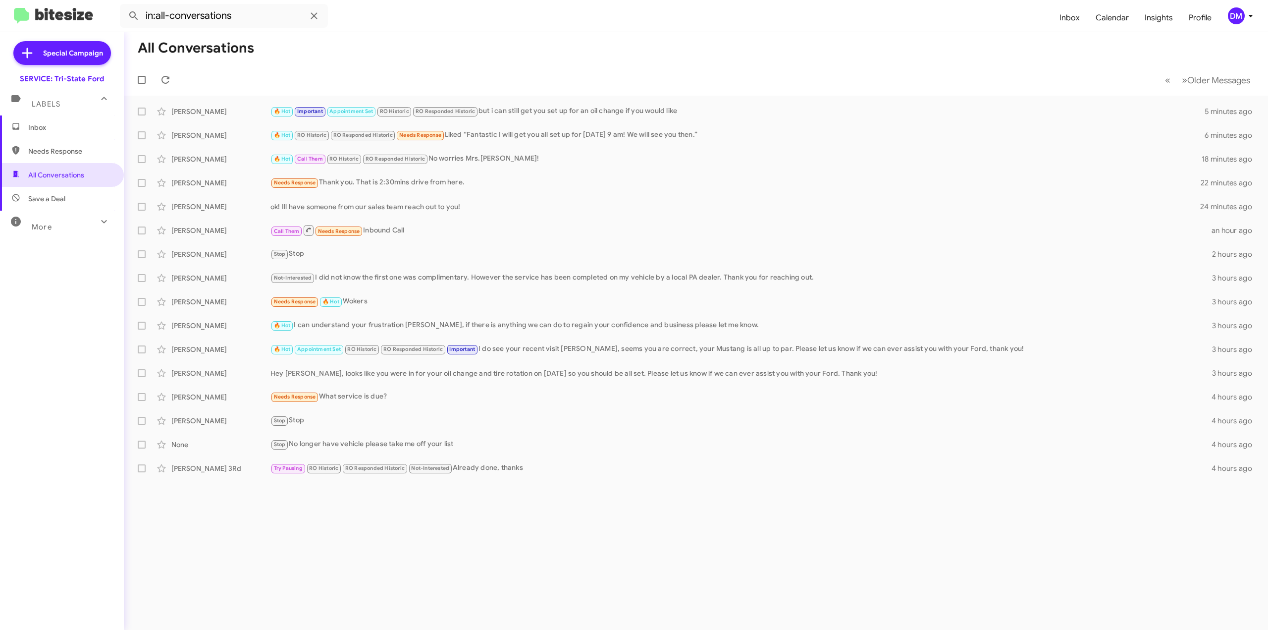
click at [43, 128] on span "Inbox" at bounding box center [70, 127] width 84 height 10
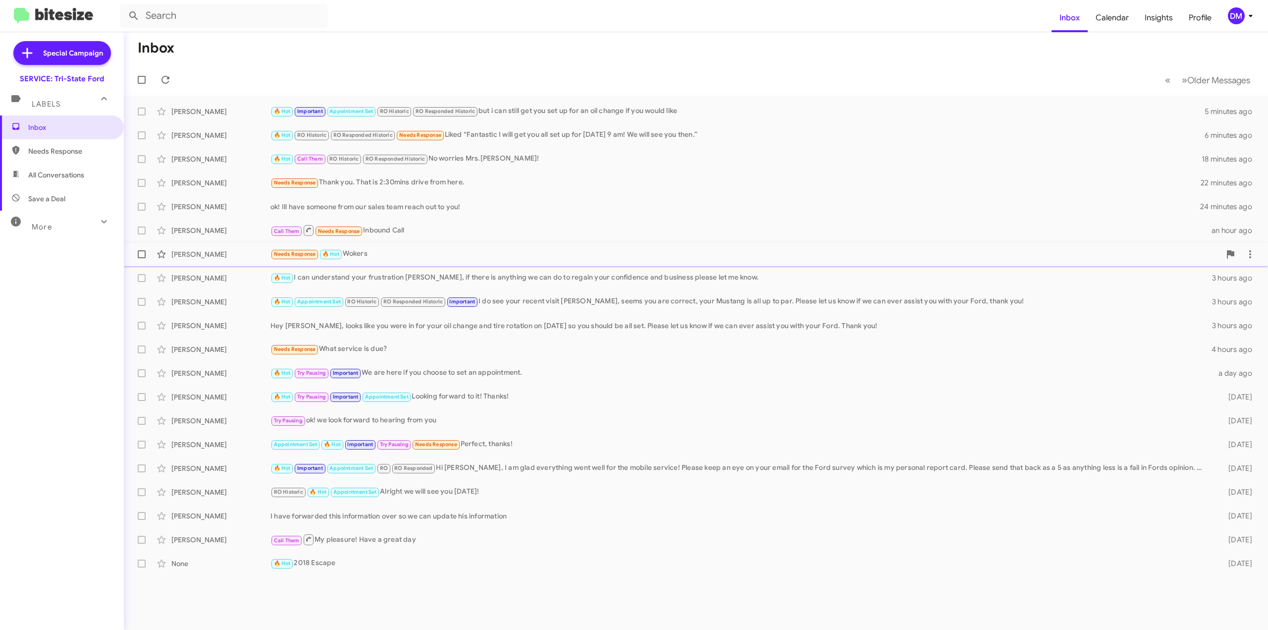
click at [396, 255] on div "Needs Response 🔥 Hot Wokers" at bounding box center [746, 253] width 950 height 11
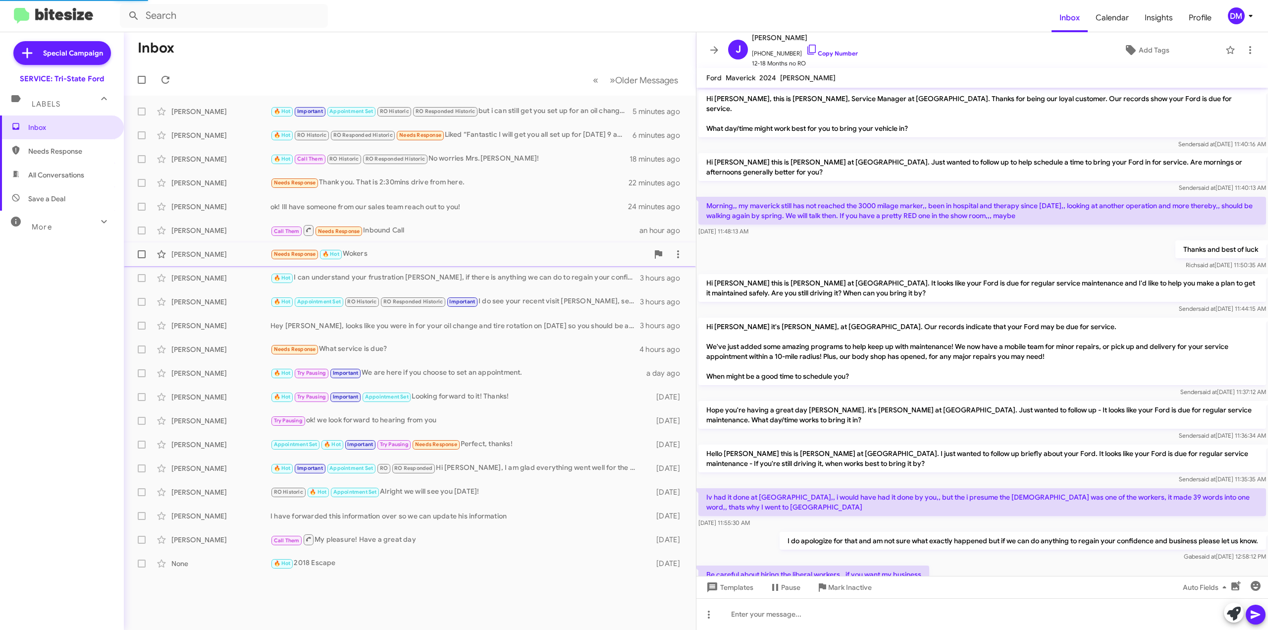
scroll to position [54, 0]
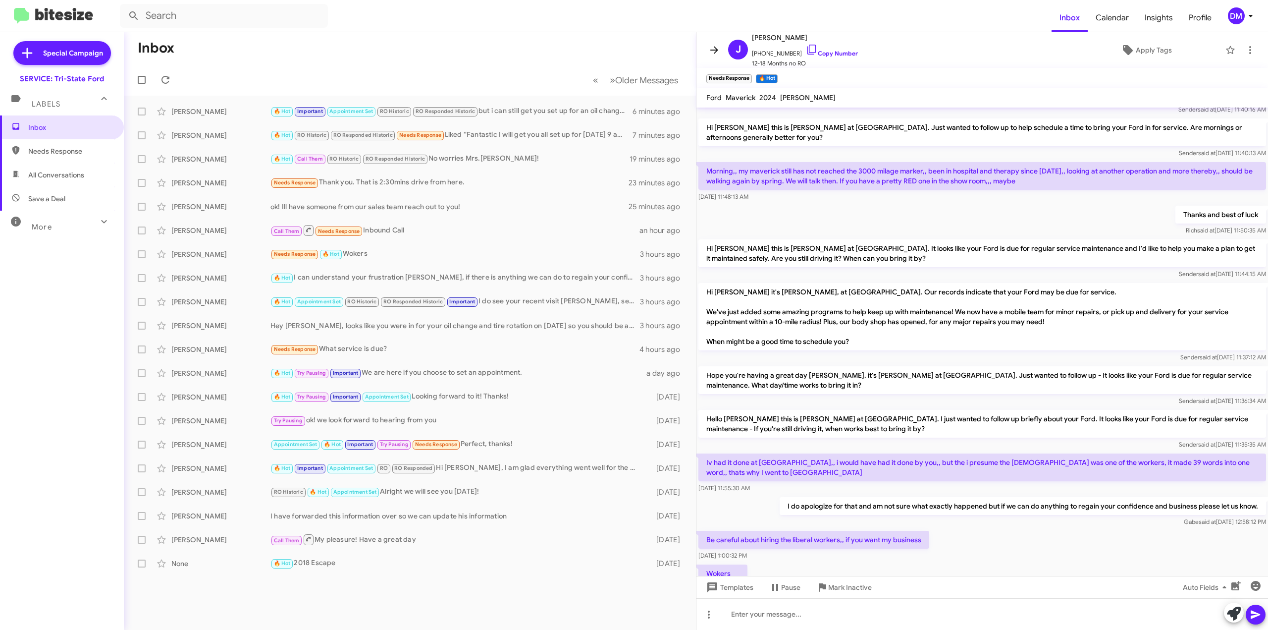
click at [714, 52] on icon at bounding box center [714, 50] width 12 height 12
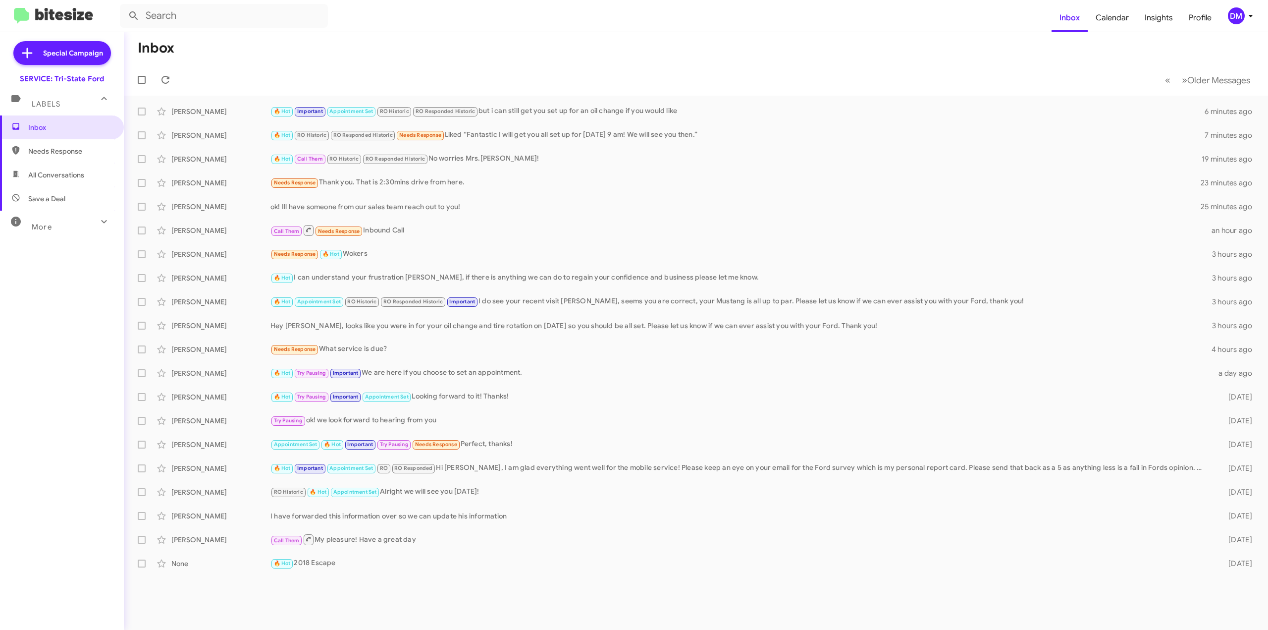
click at [73, 152] on span "Needs Response" at bounding box center [70, 151] width 84 height 10
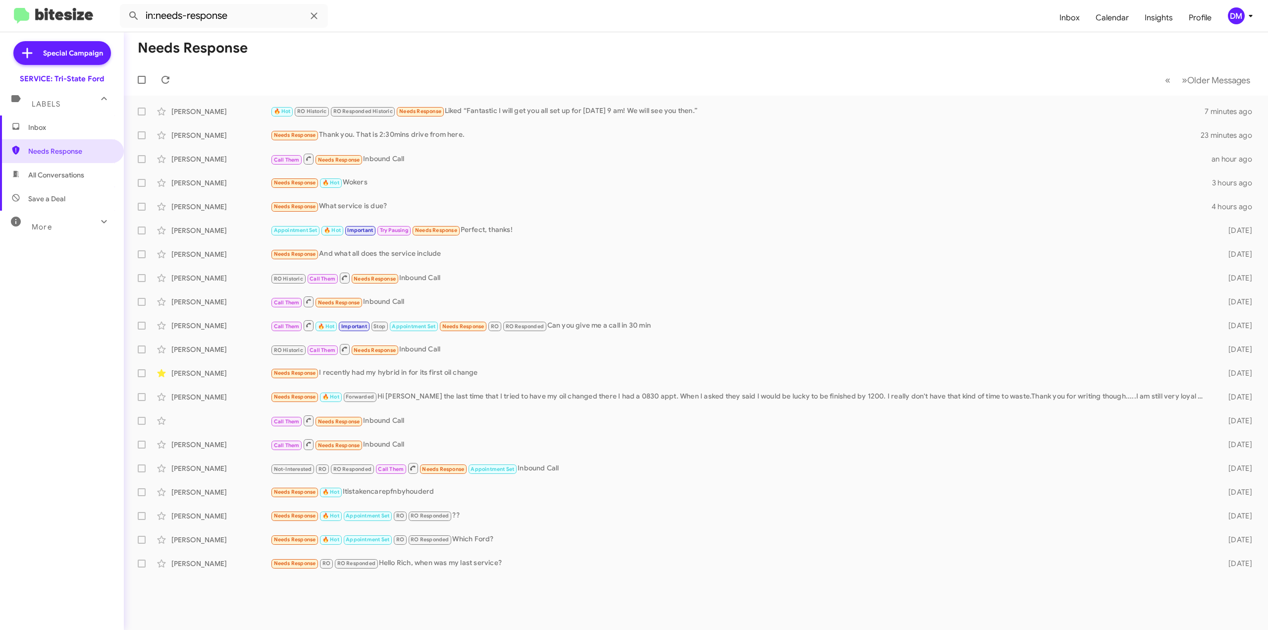
click at [72, 170] on span "All Conversations" at bounding box center [56, 175] width 56 height 10
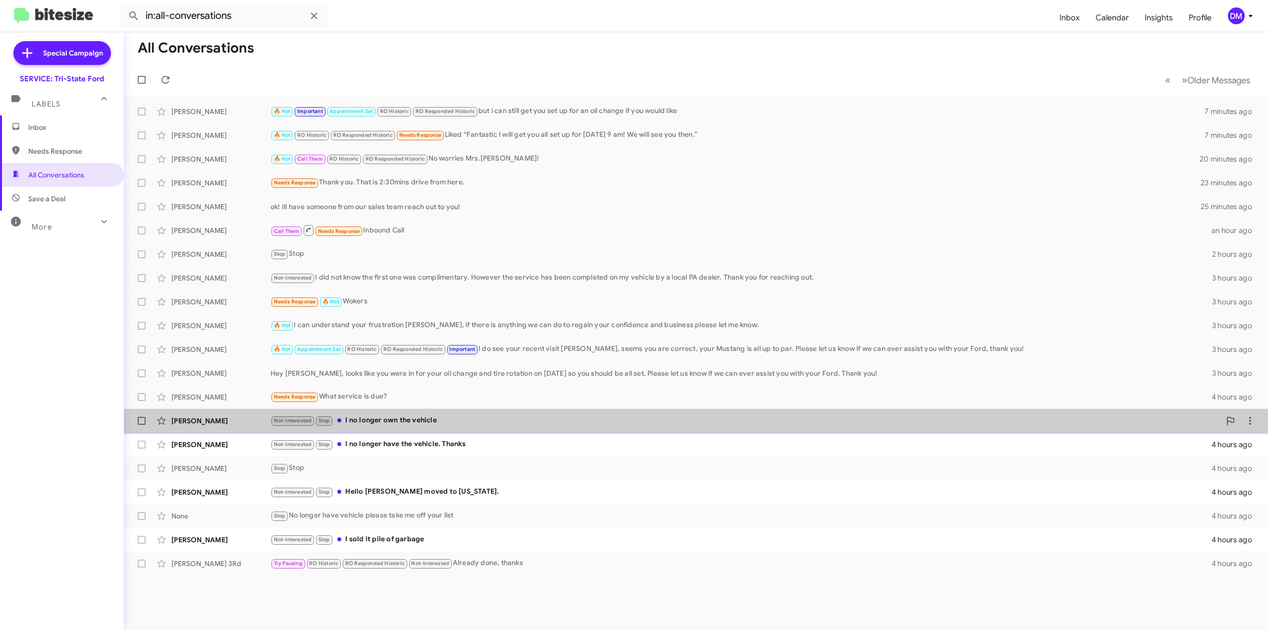
click at [417, 418] on div "Not-Interested Stop I no longer own the vehicle" at bounding box center [746, 420] width 950 height 11
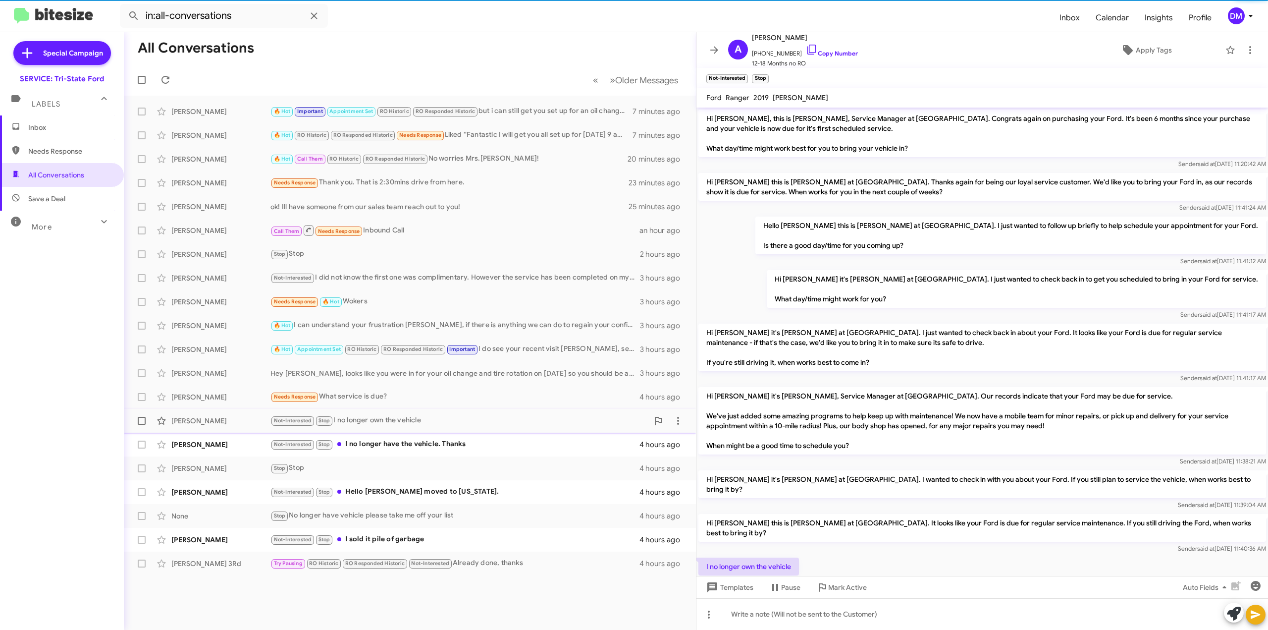
scroll to position [68, 0]
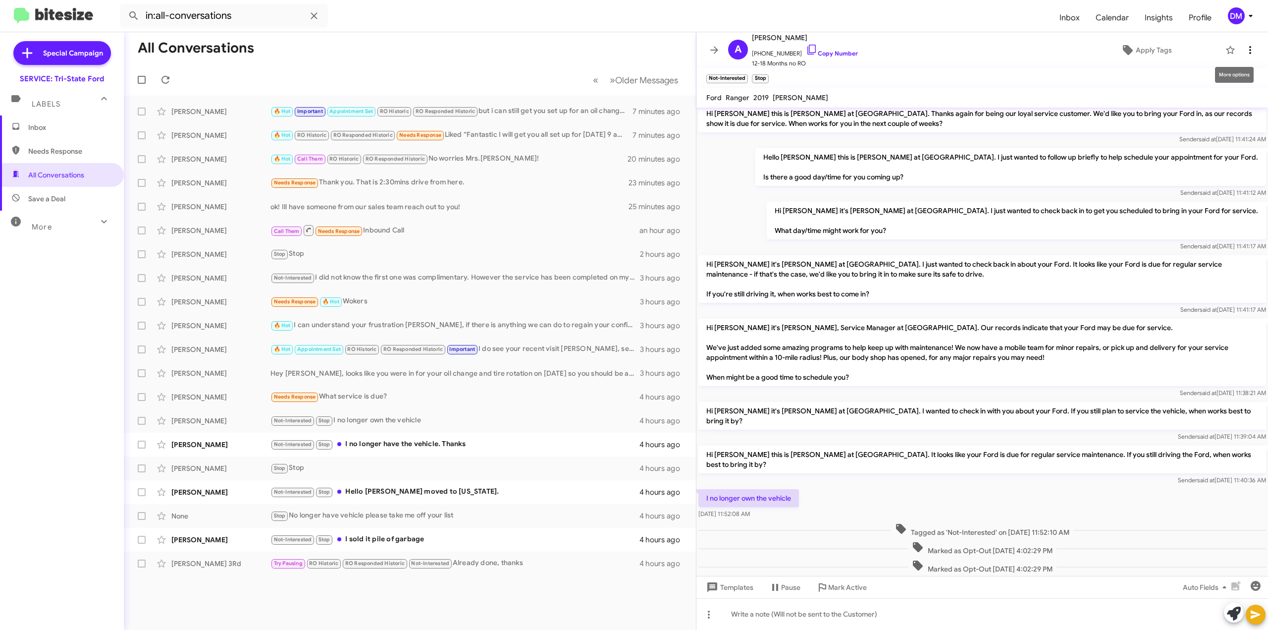
click at [1245, 55] on icon at bounding box center [1251, 50] width 12 height 12
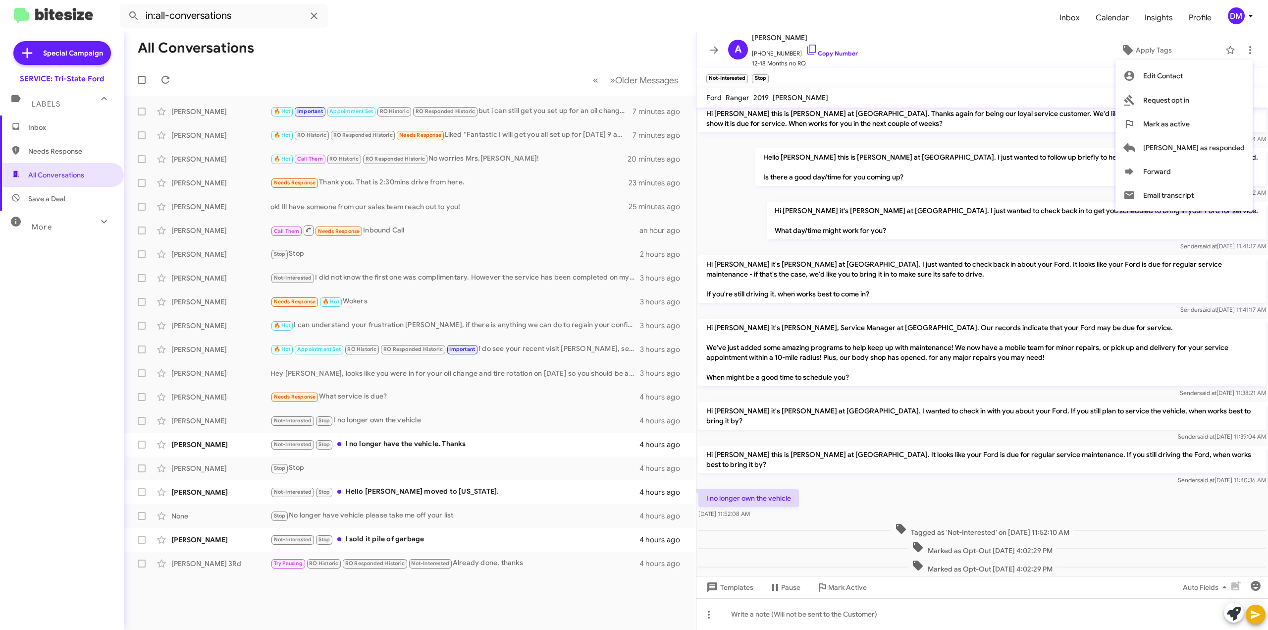
click at [217, 445] on div at bounding box center [634, 315] width 1268 height 630
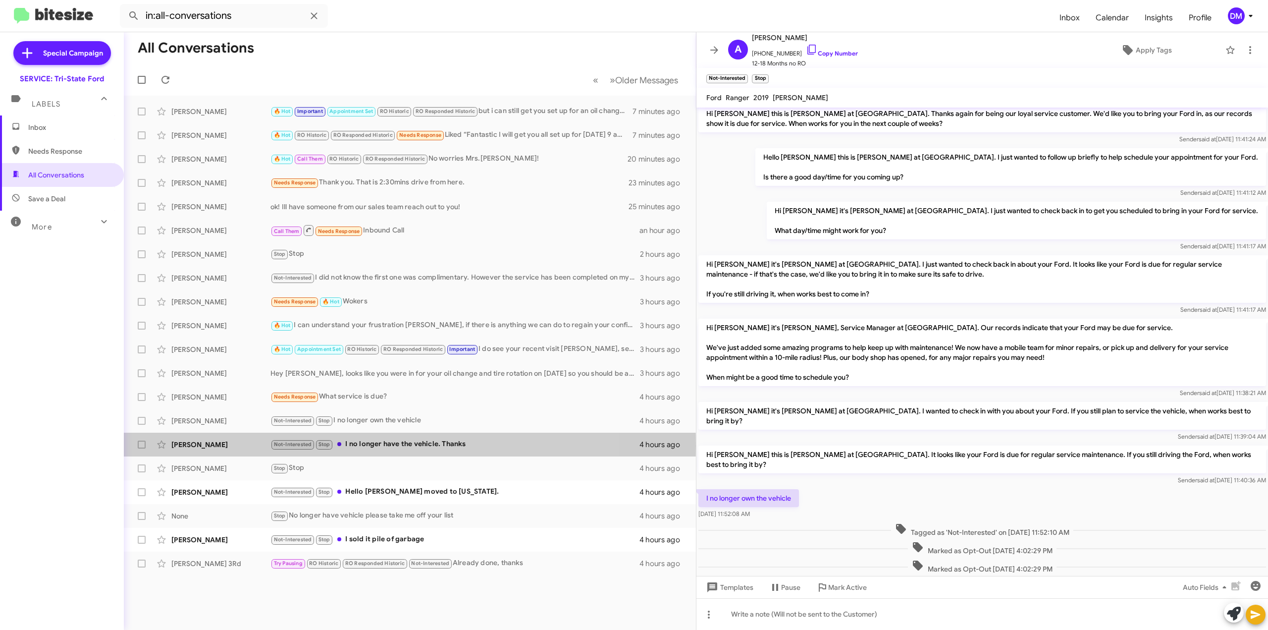
click at [217, 445] on div "[PERSON_NAME]" at bounding box center [220, 444] width 99 height 10
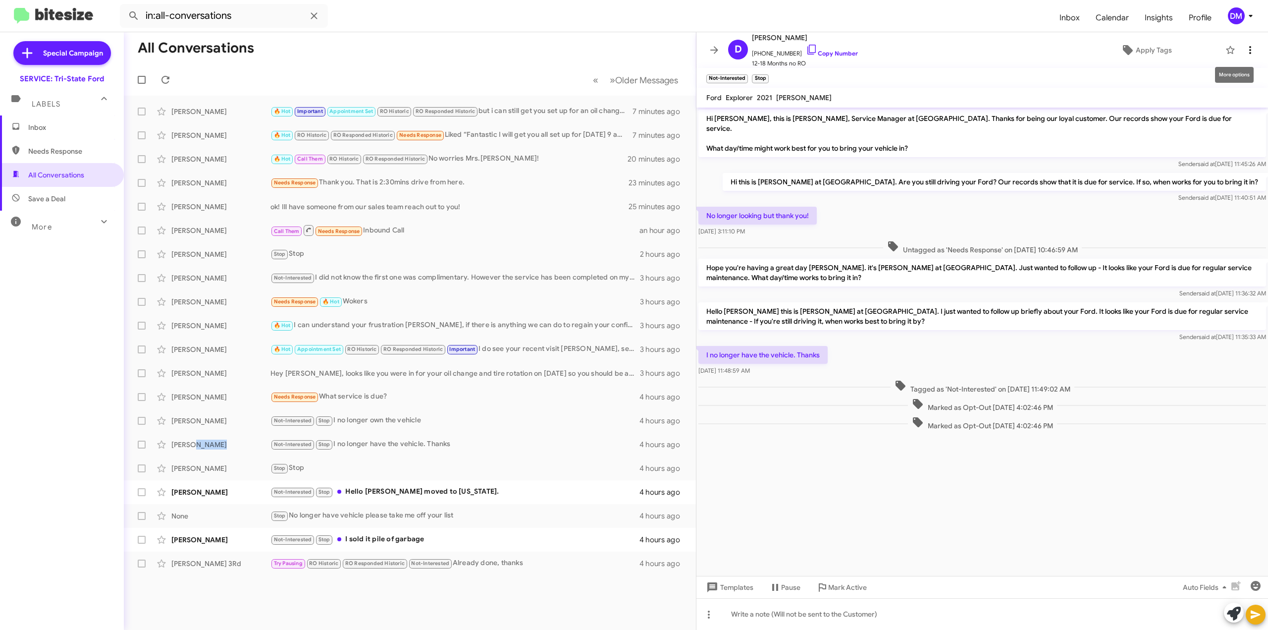
click at [1249, 52] on icon at bounding box center [1250, 50] width 2 height 8
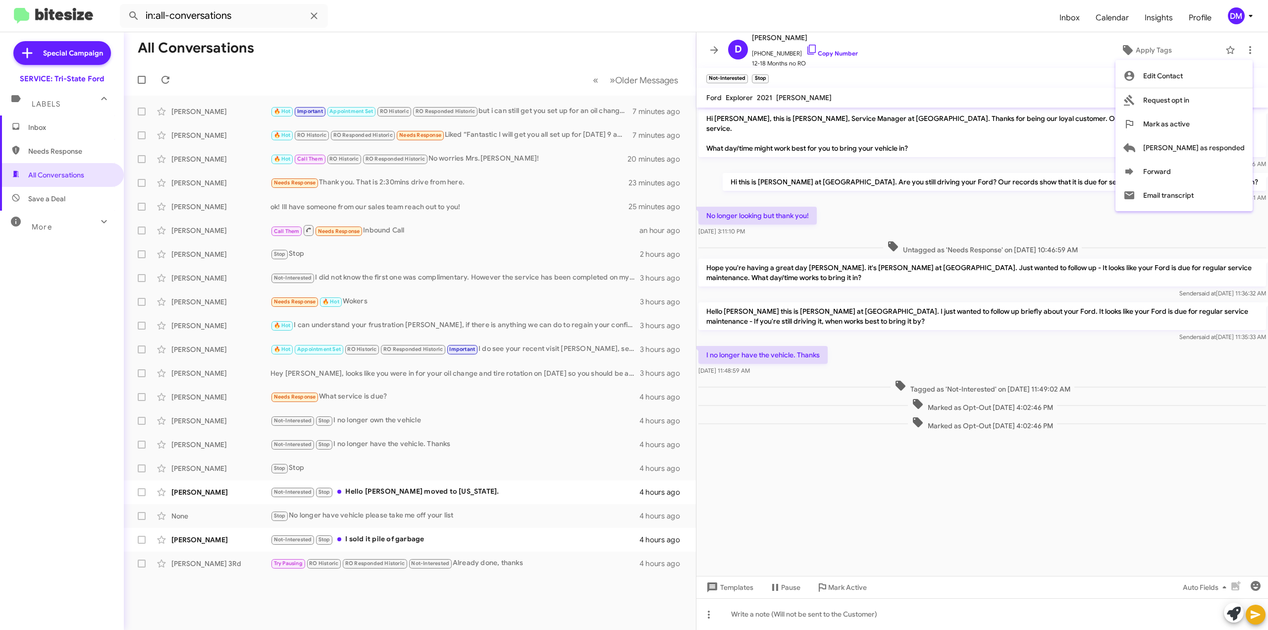
click at [217, 491] on div at bounding box center [634, 315] width 1268 height 630
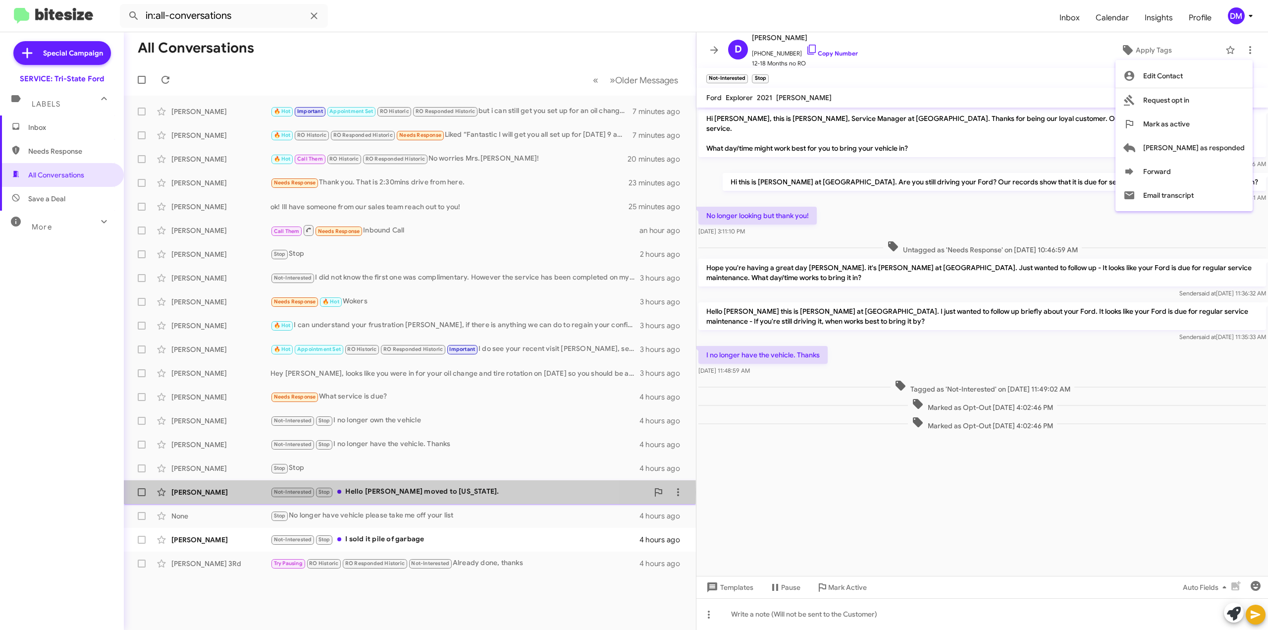
click at [218, 492] on div "[PERSON_NAME]" at bounding box center [220, 492] width 99 height 10
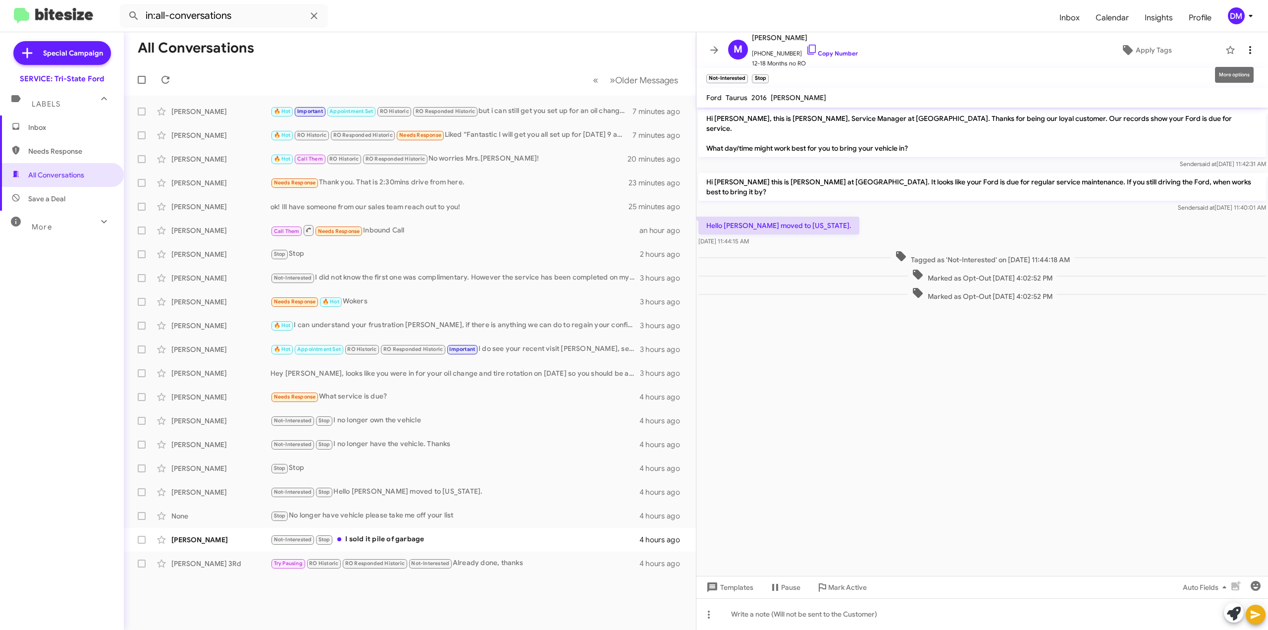
click at [1245, 53] on icon at bounding box center [1251, 50] width 12 height 12
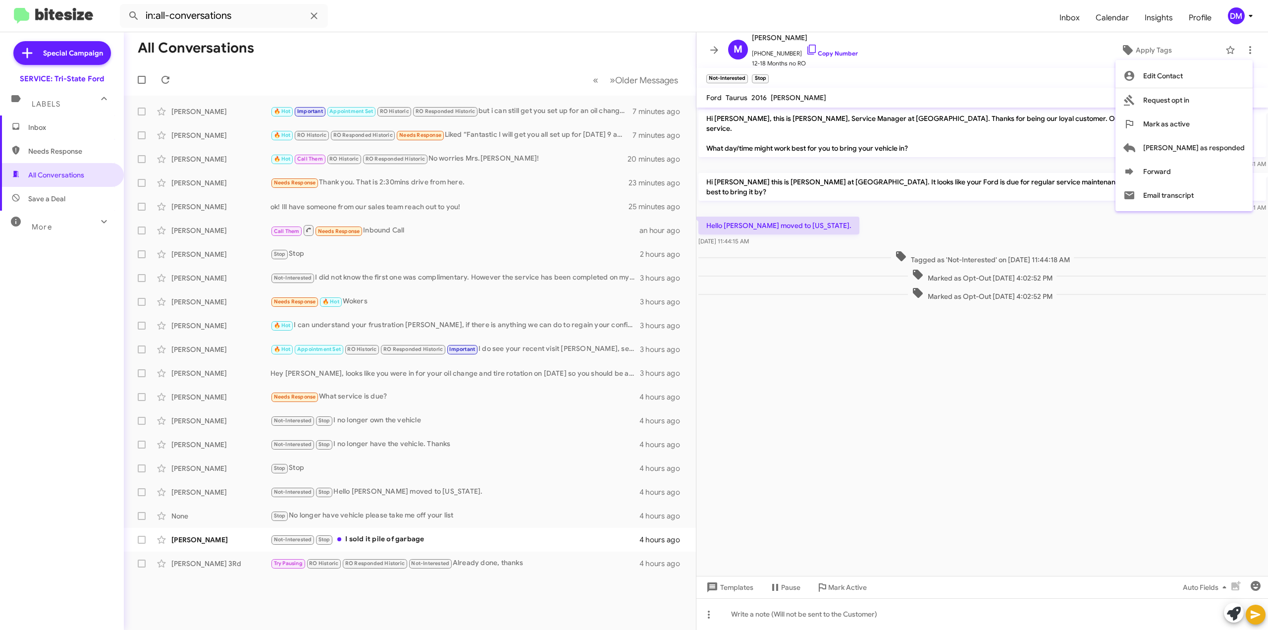
click at [212, 542] on div at bounding box center [634, 315] width 1268 height 630
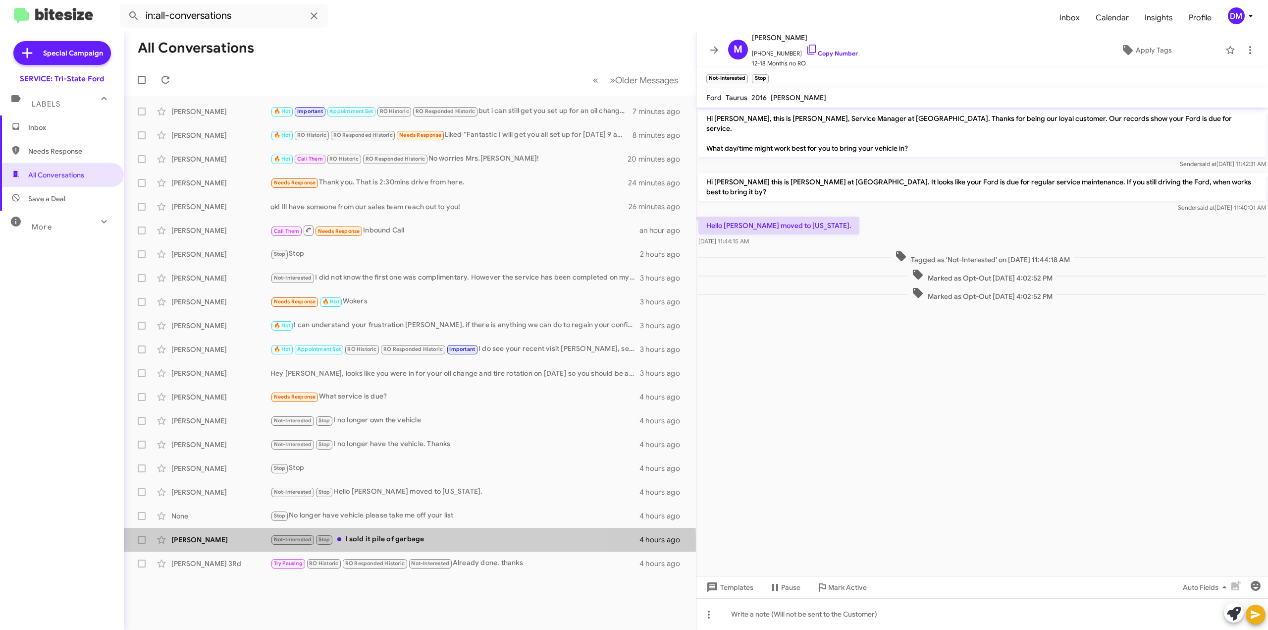
click at [212, 542] on div "[PERSON_NAME]" at bounding box center [220, 540] width 99 height 10
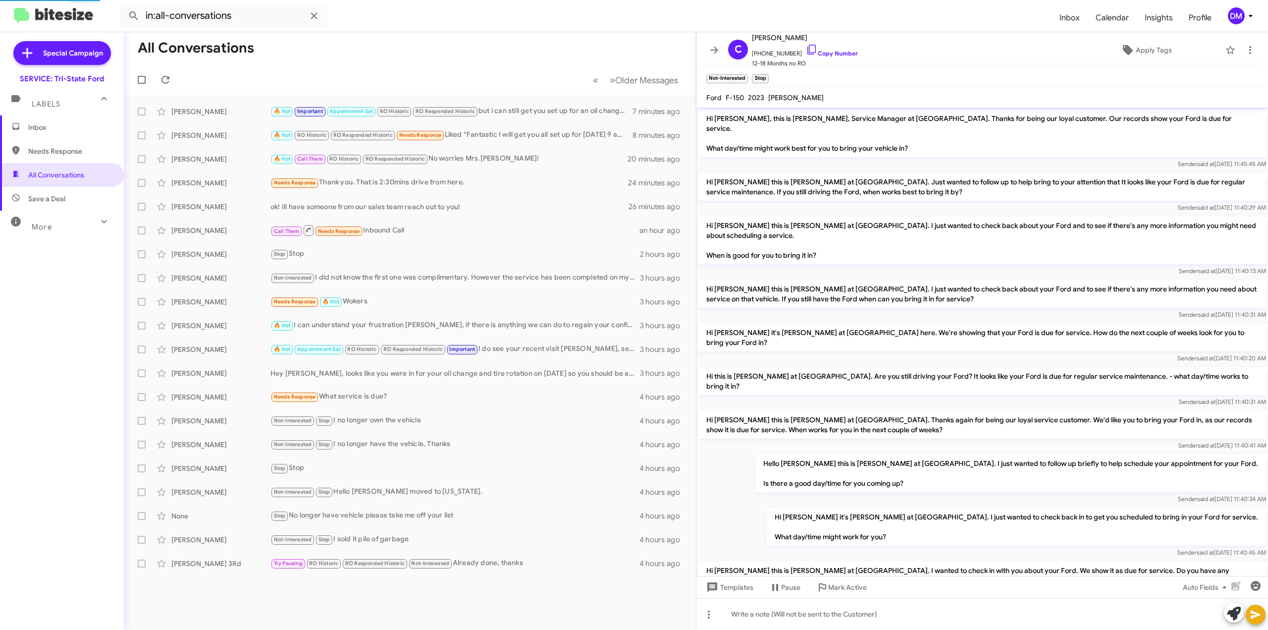
scroll to position [345, 0]
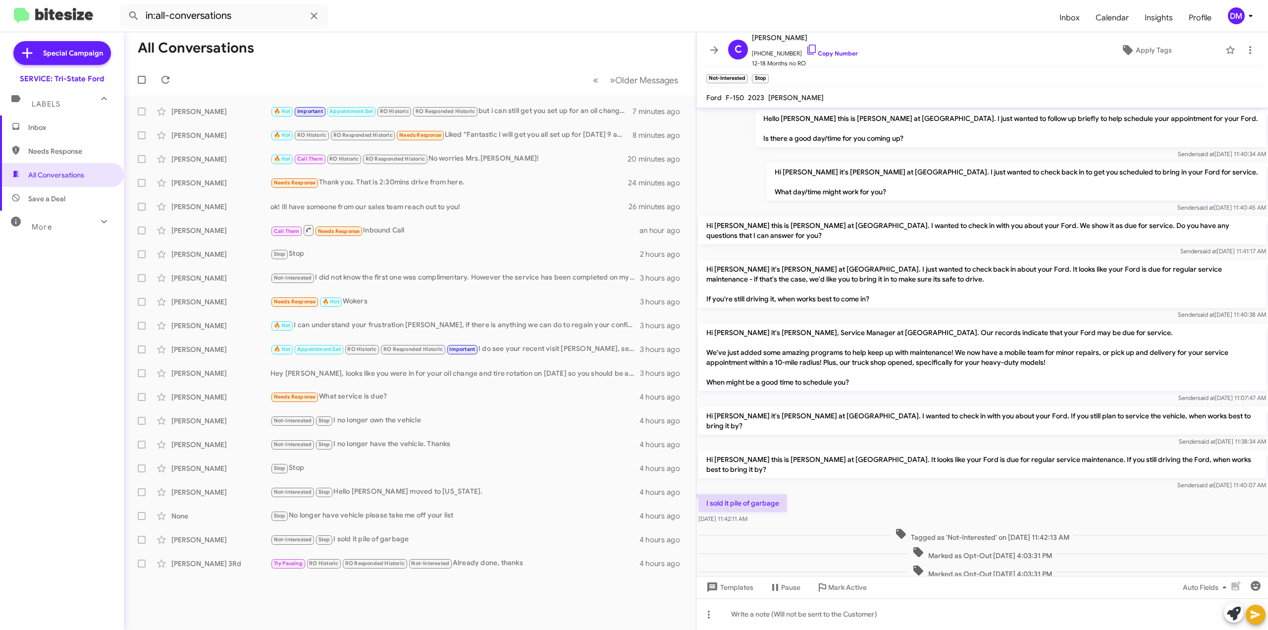
click at [56, 195] on span "Save a Deal" at bounding box center [46, 199] width 37 height 10
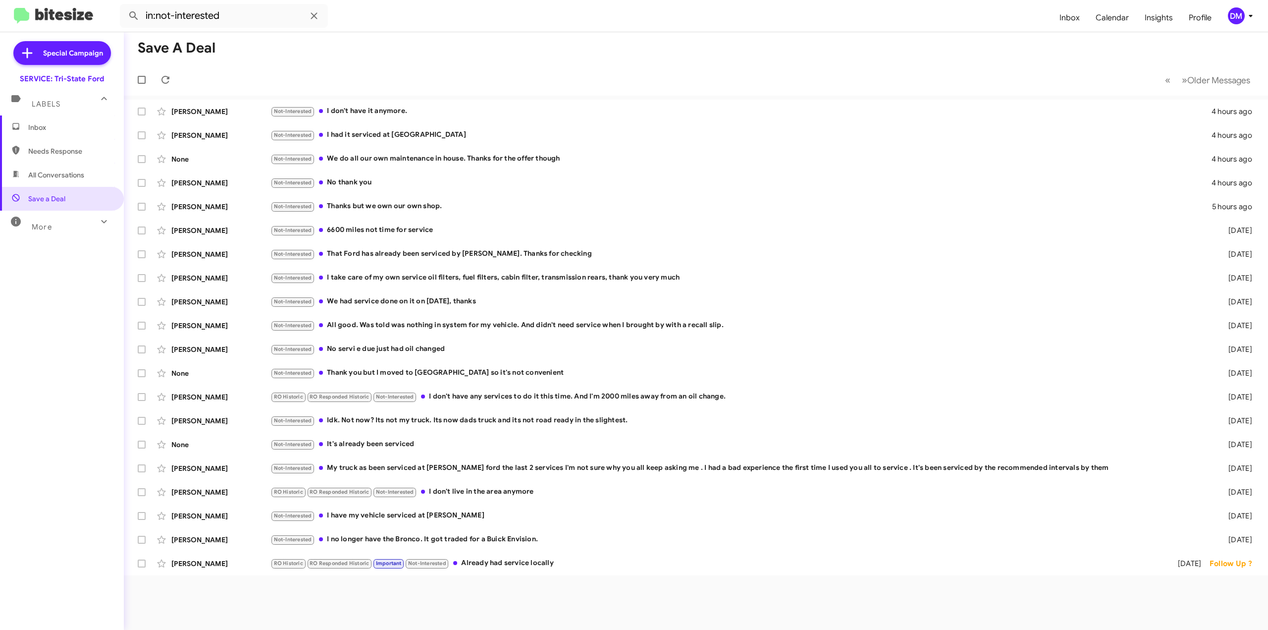
click at [98, 220] on icon at bounding box center [104, 222] width 12 height 12
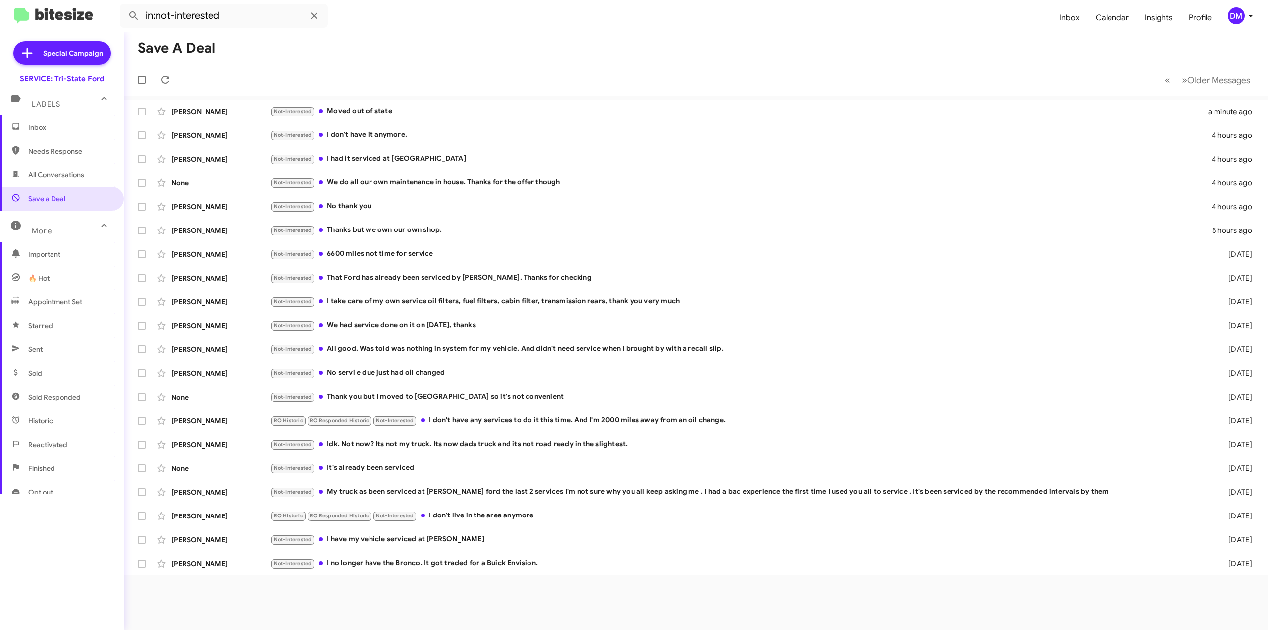
click at [82, 231] on div "More" at bounding box center [52, 226] width 88 height 18
click at [82, 231] on div "More" at bounding box center [52, 223] width 88 height 18
click at [57, 254] on span "Important" at bounding box center [70, 254] width 84 height 10
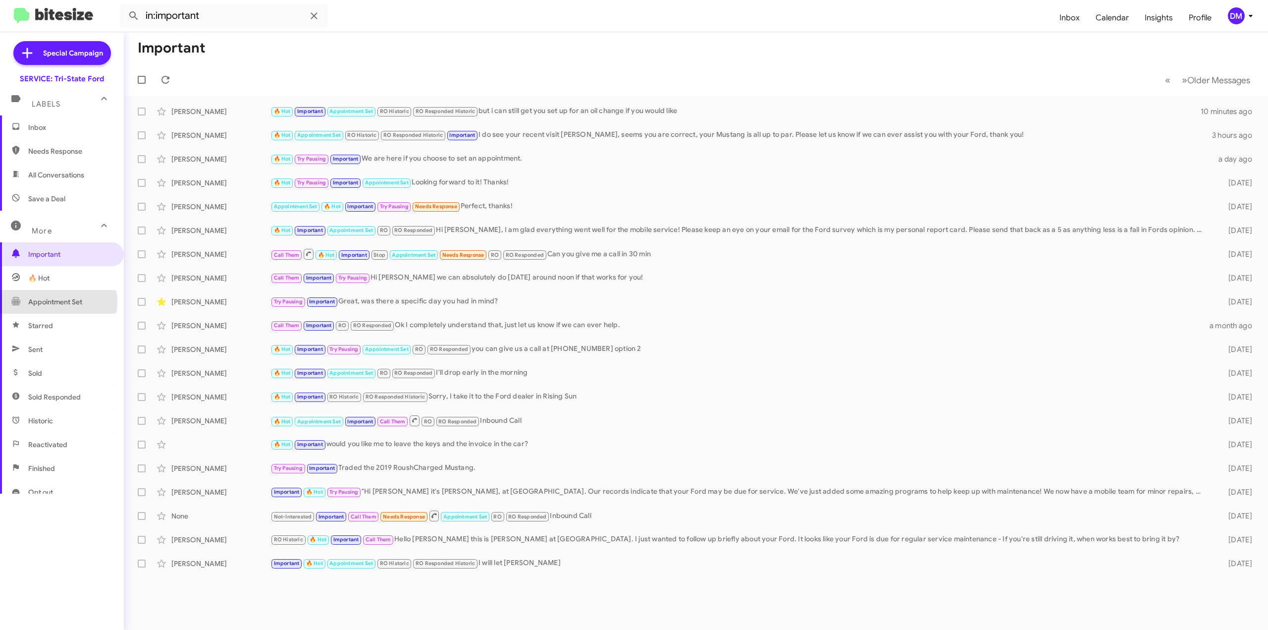
click at [48, 302] on span "Appointment Set" at bounding box center [55, 302] width 54 height 10
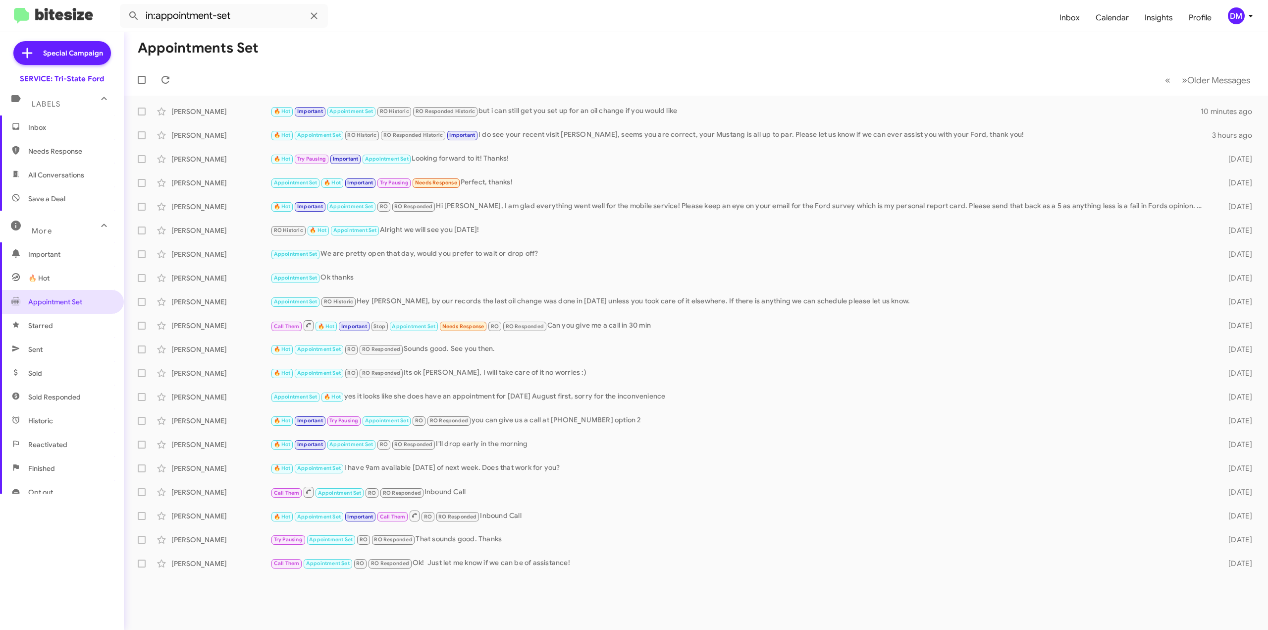
click at [45, 279] on span "🔥 Hot" at bounding box center [38, 278] width 21 height 10
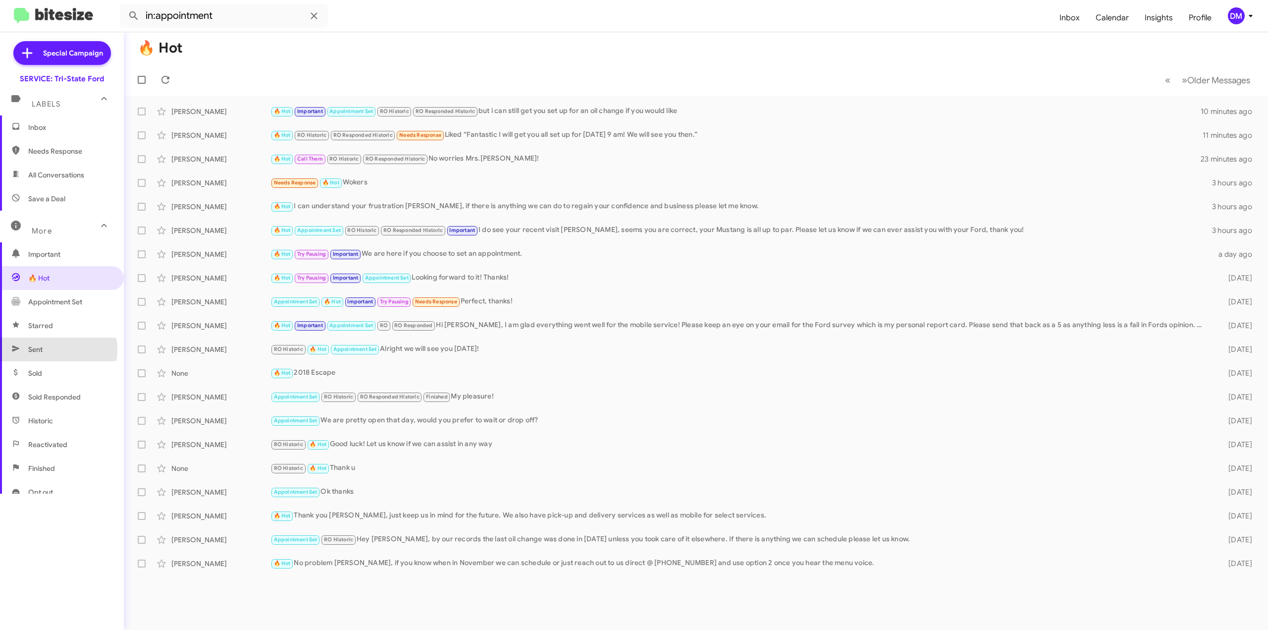
click at [39, 349] on span "Sent" at bounding box center [35, 349] width 14 height 10
type input "in:sent"
